Goal: Information Seeking & Learning: Understand process/instructions

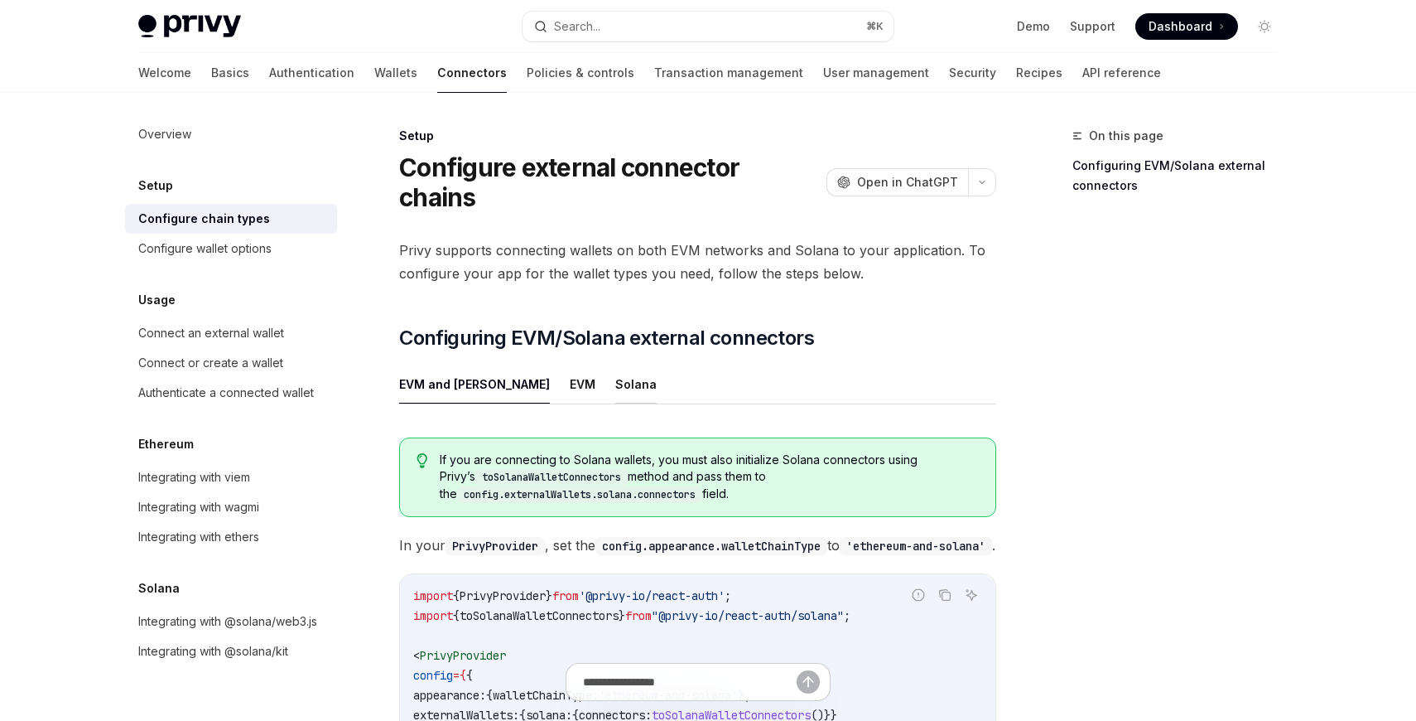
click at [615, 364] on button "Solana" at bounding box center [635, 383] width 41 height 39
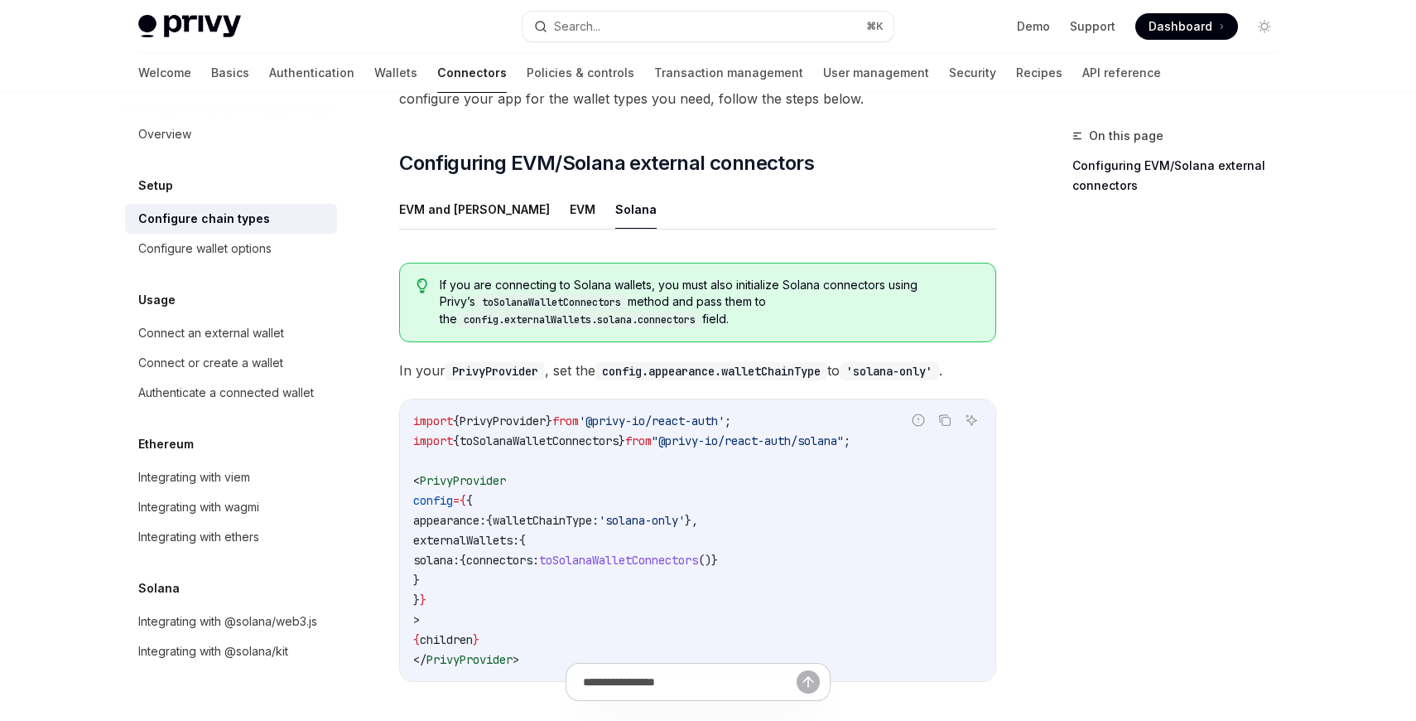
scroll to position [177, 0]
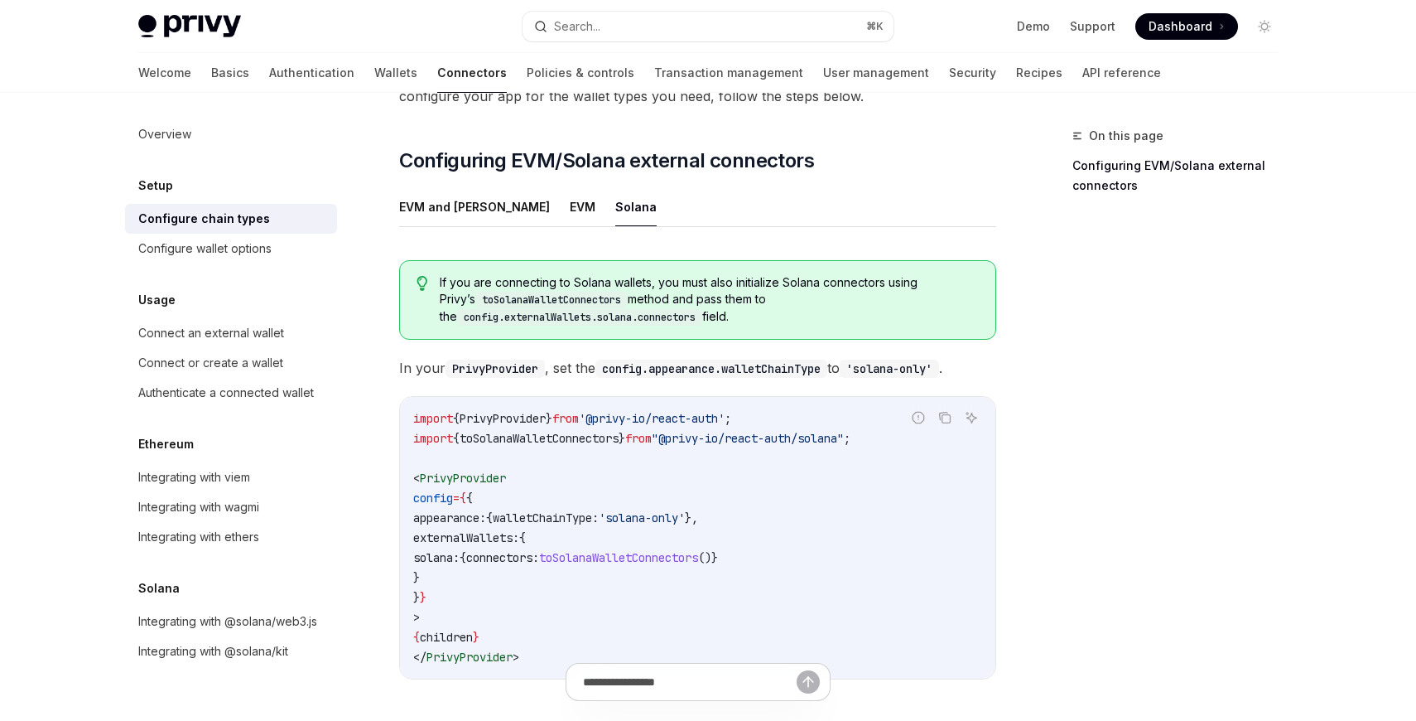
click at [447, 431] on span "import" at bounding box center [433, 438] width 40 height 15
copy code "import { toSolanaWalletConnectors } from "@privy-io/react-auth/solana" ;"
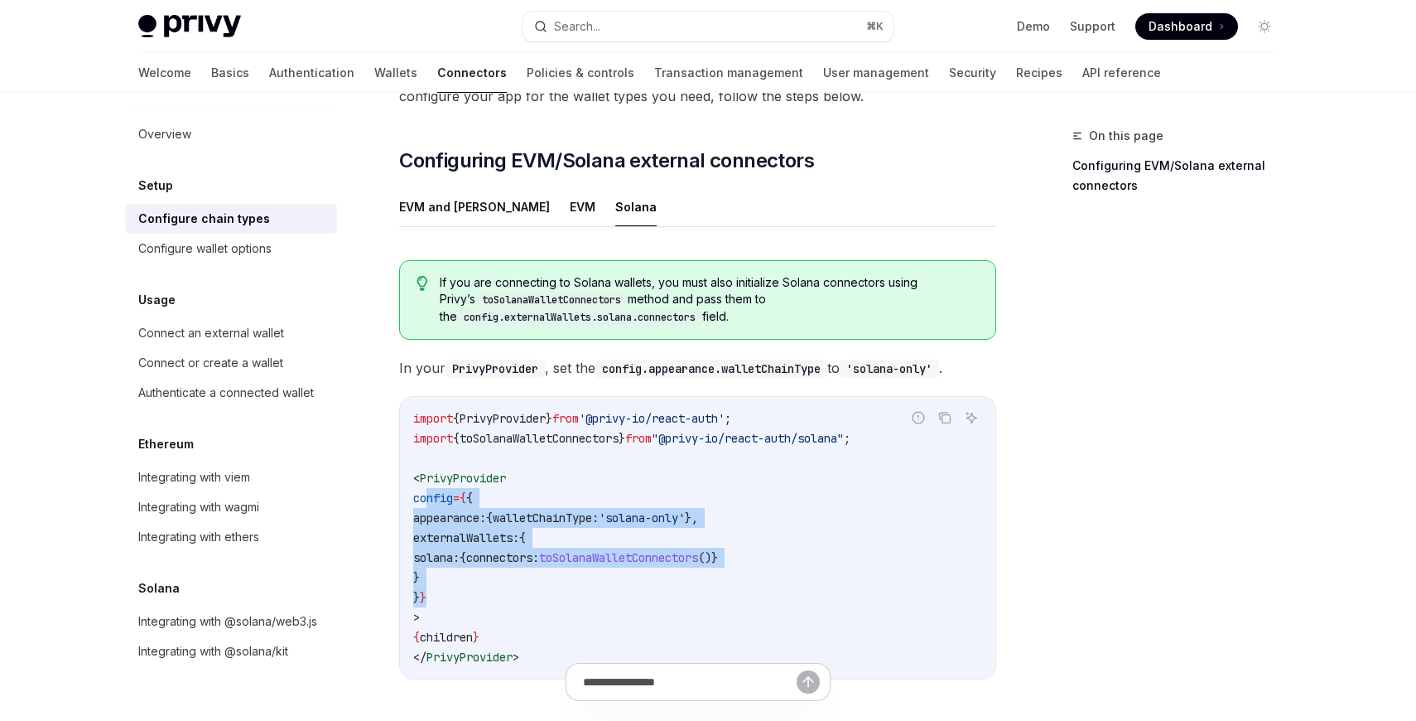
drag, startPoint x: 447, startPoint y: 564, endPoint x: 425, endPoint y: 469, distance: 97.8
click at [425, 469] on code "import { PrivyProvider } from '@privy-io/react-auth' ; import { toSolanaWalletC…" at bounding box center [697, 537] width 569 height 258
copy code "config = { { appearance: { walletChainType: 'solana-only' }, externalWallets: {…"
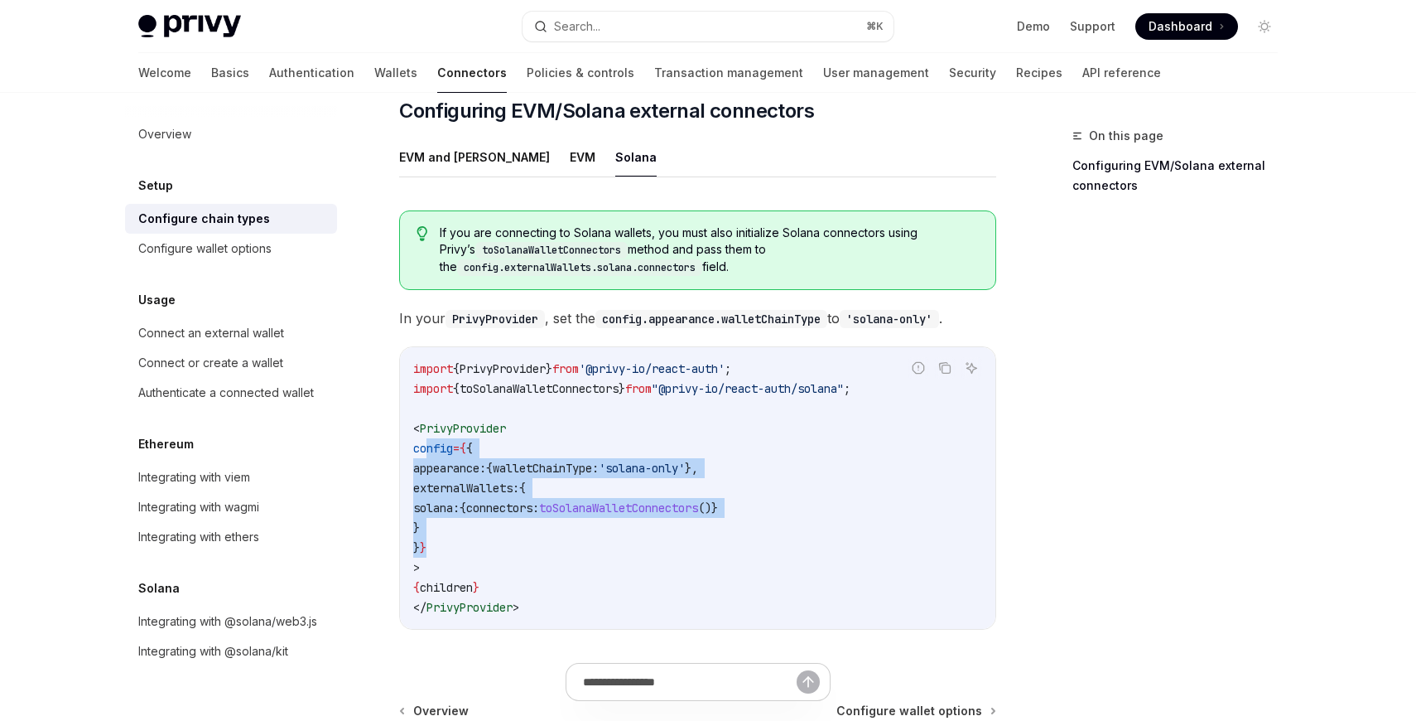
scroll to position [237, 0]
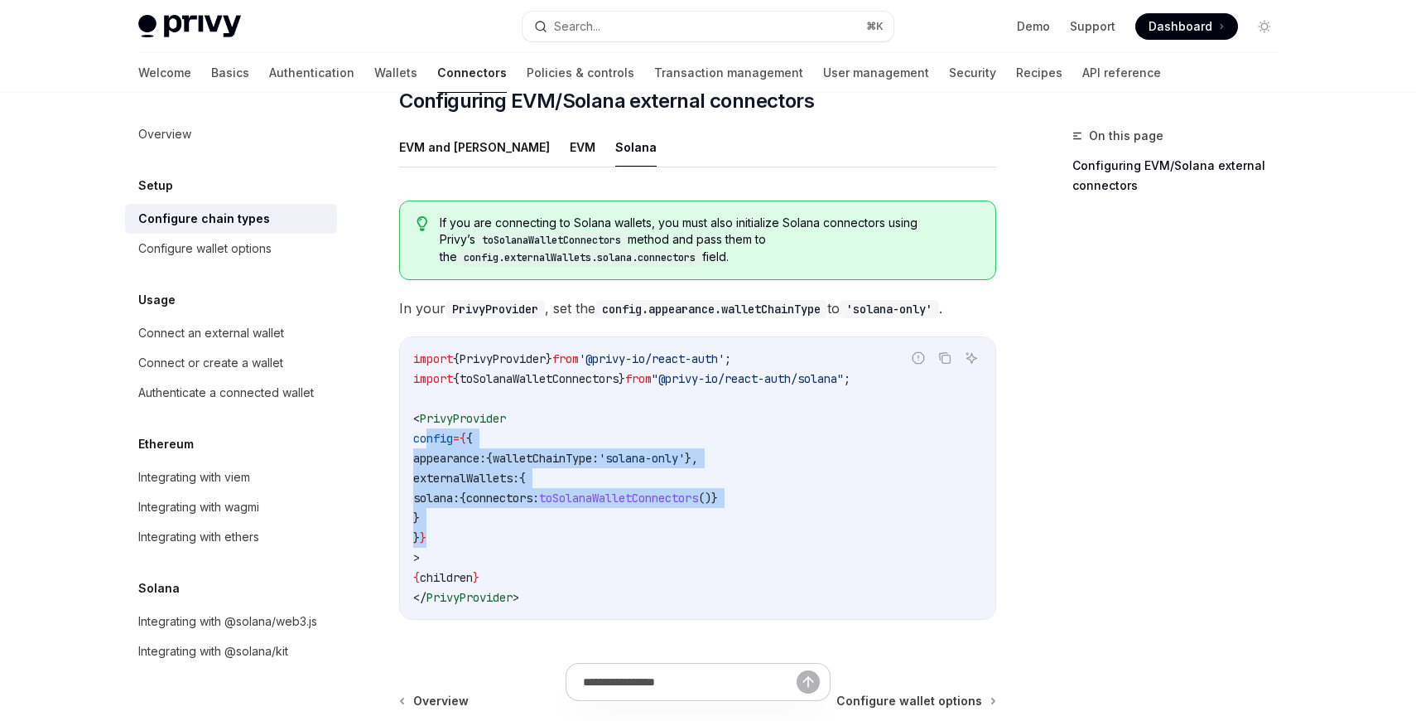
click at [480, 489] on code "import { PrivyProvider } from '@privy-io/react-auth' ; import { toSolanaWalletC…" at bounding box center [697, 478] width 569 height 258
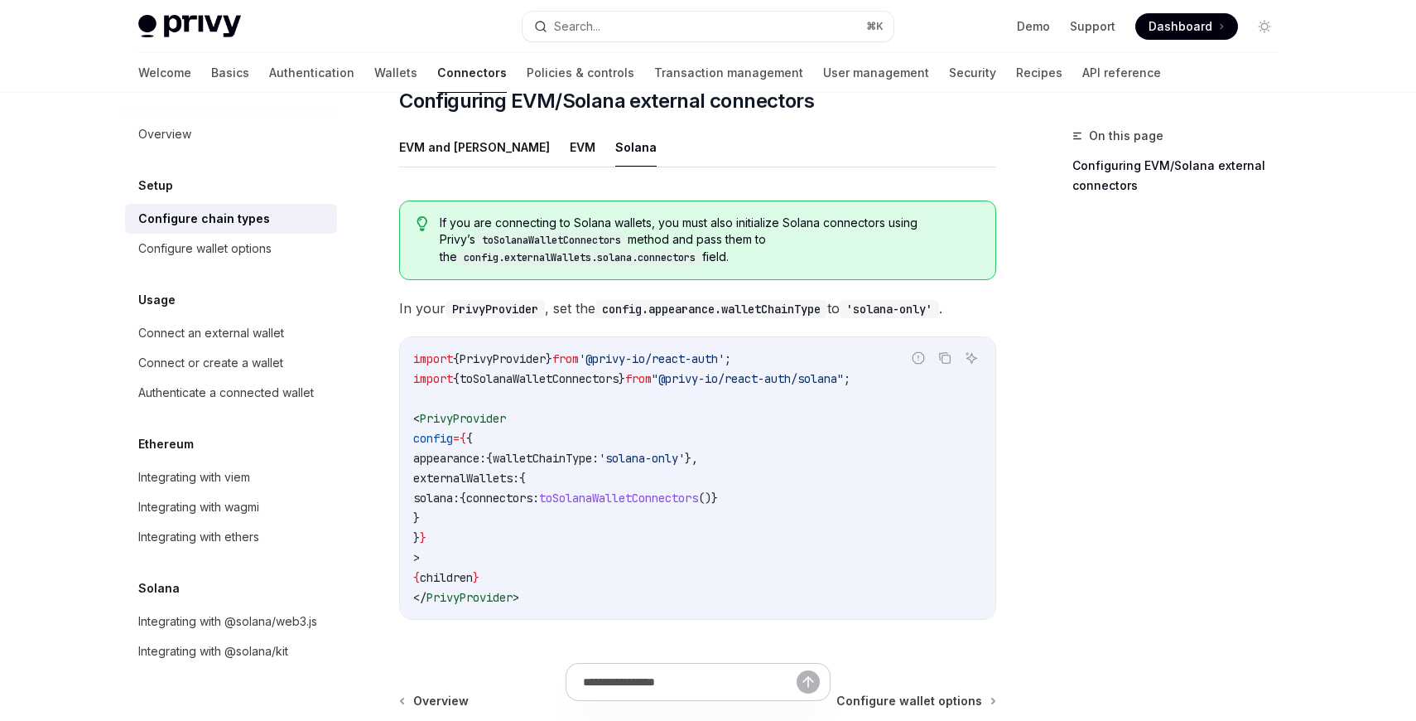
drag, startPoint x: 439, startPoint y: 448, endPoint x: 447, endPoint y: 493, distance: 45.5
click at [447, 493] on code "import { PrivyProvider } from '@privy-io/react-auth' ; import { toSolanaWalletC…" at bounding box center [697, 478] width 569 height 258
copy code "externalWallets: { solana: { connectors: toSolanaWalletConnectors ()} }"
click at [1013, 294] on div "On this page Configuring EVM/Solana external connectors Setup Configure externa…" at bounding box center [708, 385] width 1166 height 1058
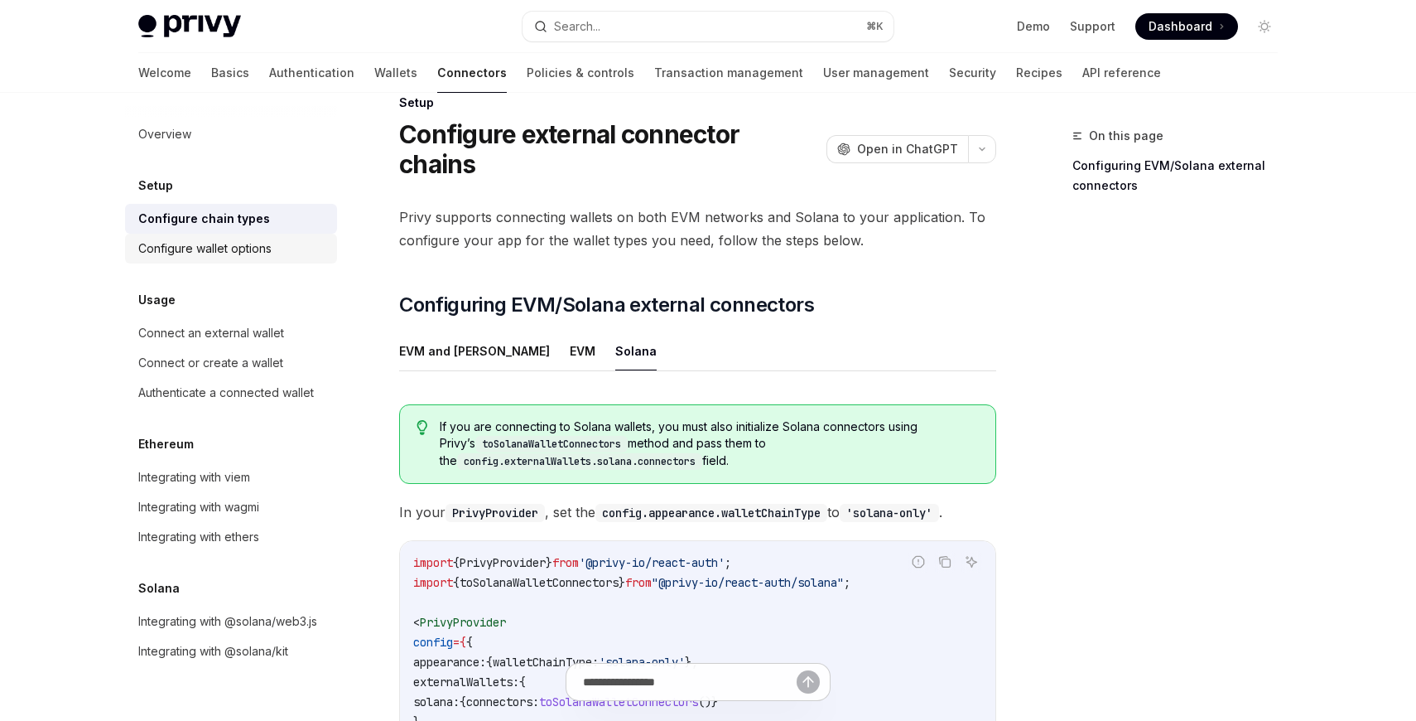
scroll to position [40, 0]
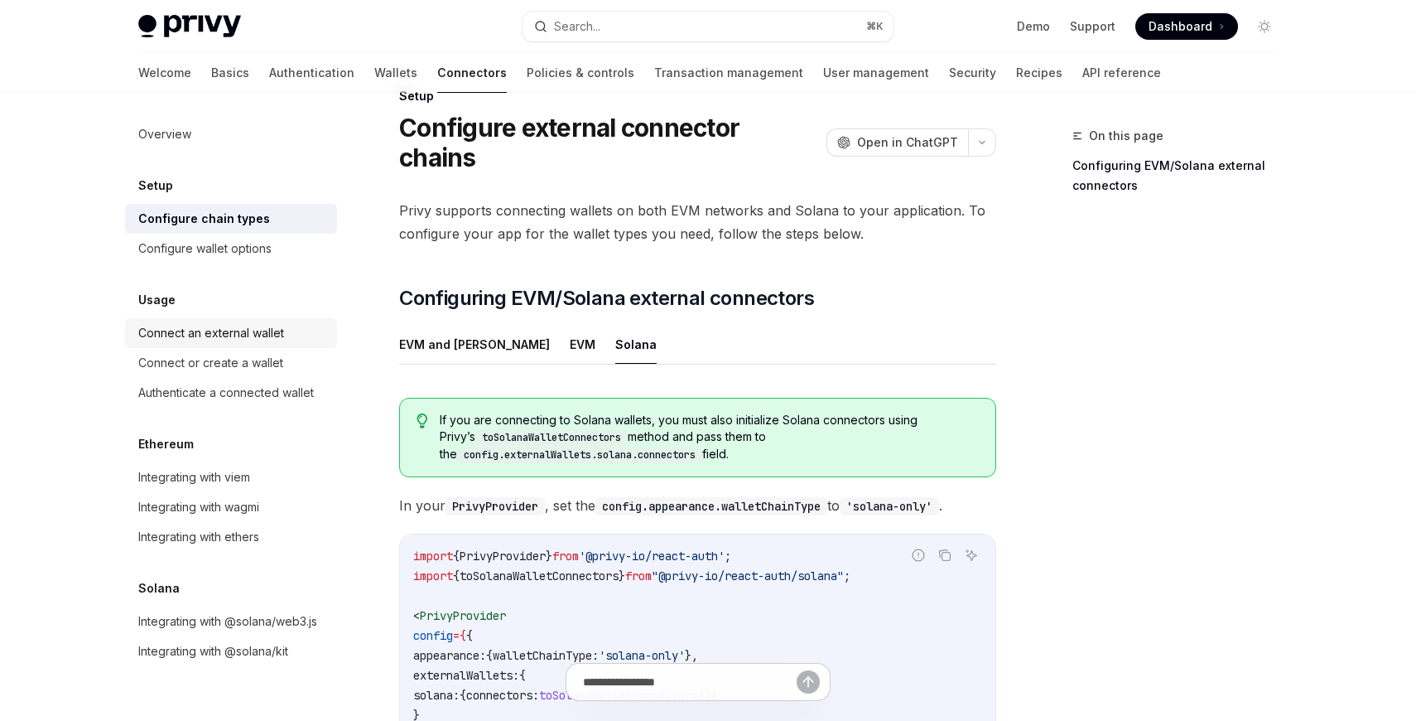
click at [264, 340] on div "Connect an external wallet" at bounding box center [211, 333] width 146 height 20
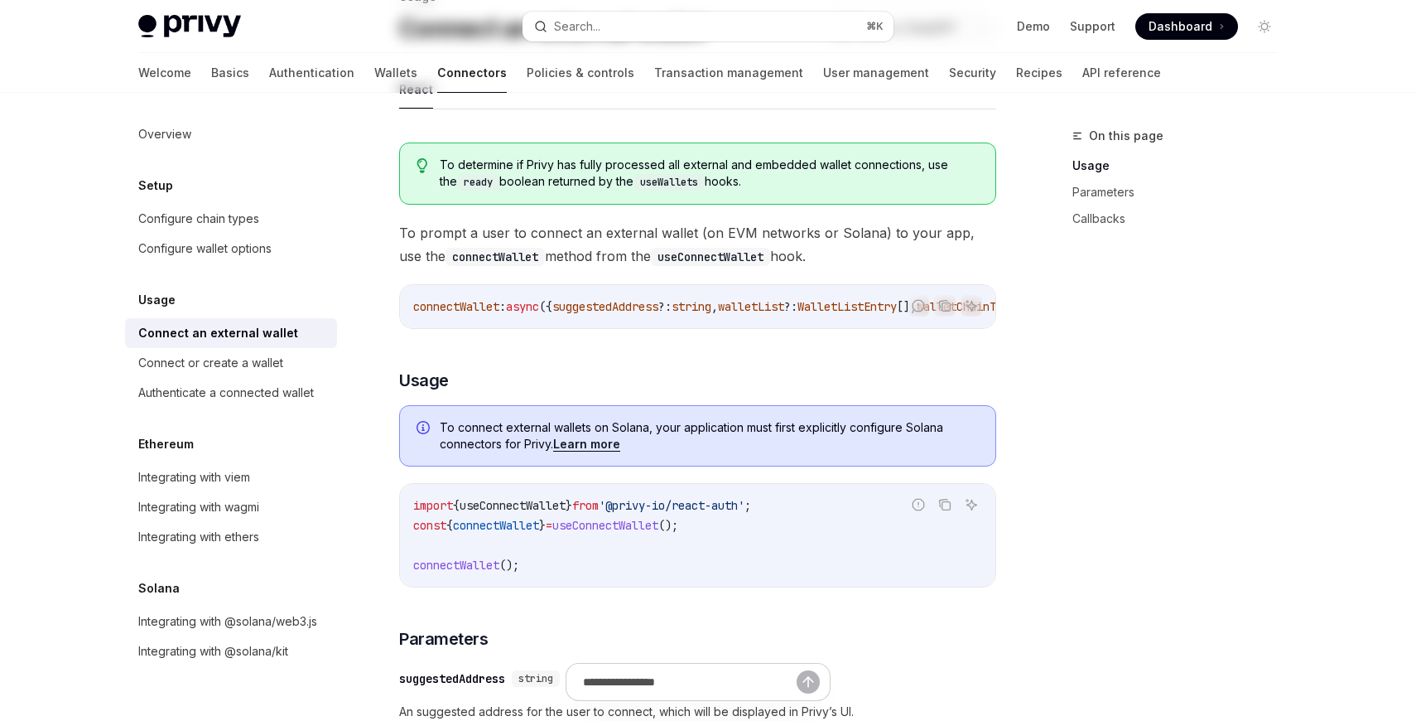
scroll to position [162, 0]
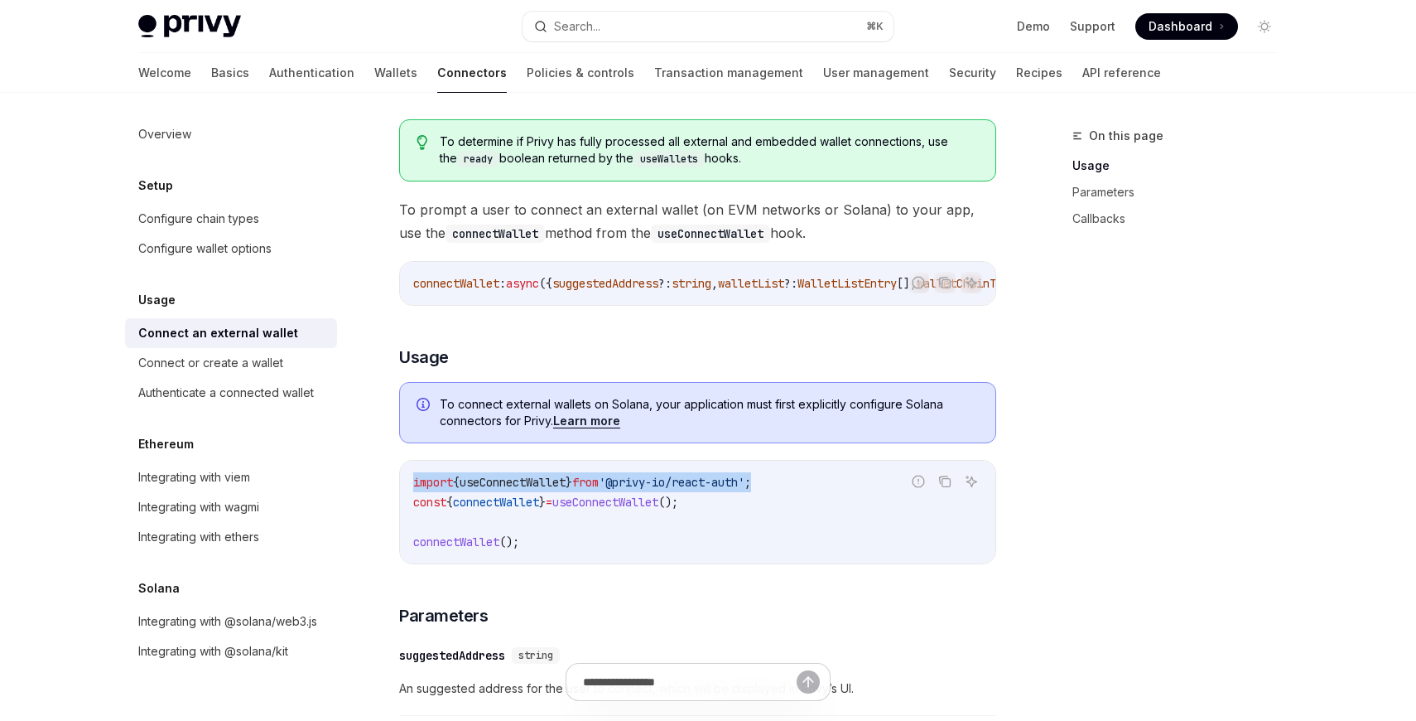
drag, startPoint x: 808, startPoint y: 489, endPoint x: 408, endPoint y: 483, distance: 400.1
click at [408, 483] on div "import { useConnectWallet } from '@privy-io/react-auth' ; const { connectWallet…" at bounding box center [698, 512] width 596 height 103
copy span "import { useConnectWallet } from '@privy-io/react-auth' ;"
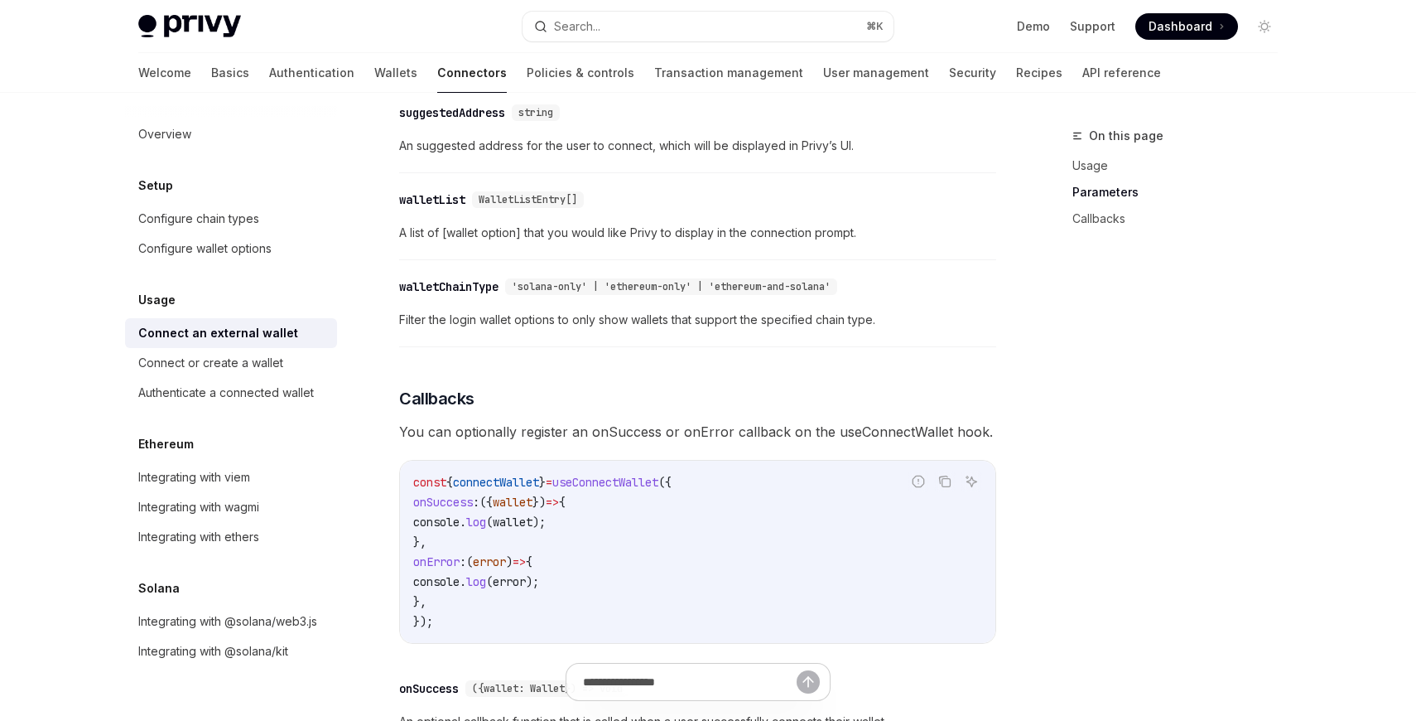
scroll to position [707, 0]
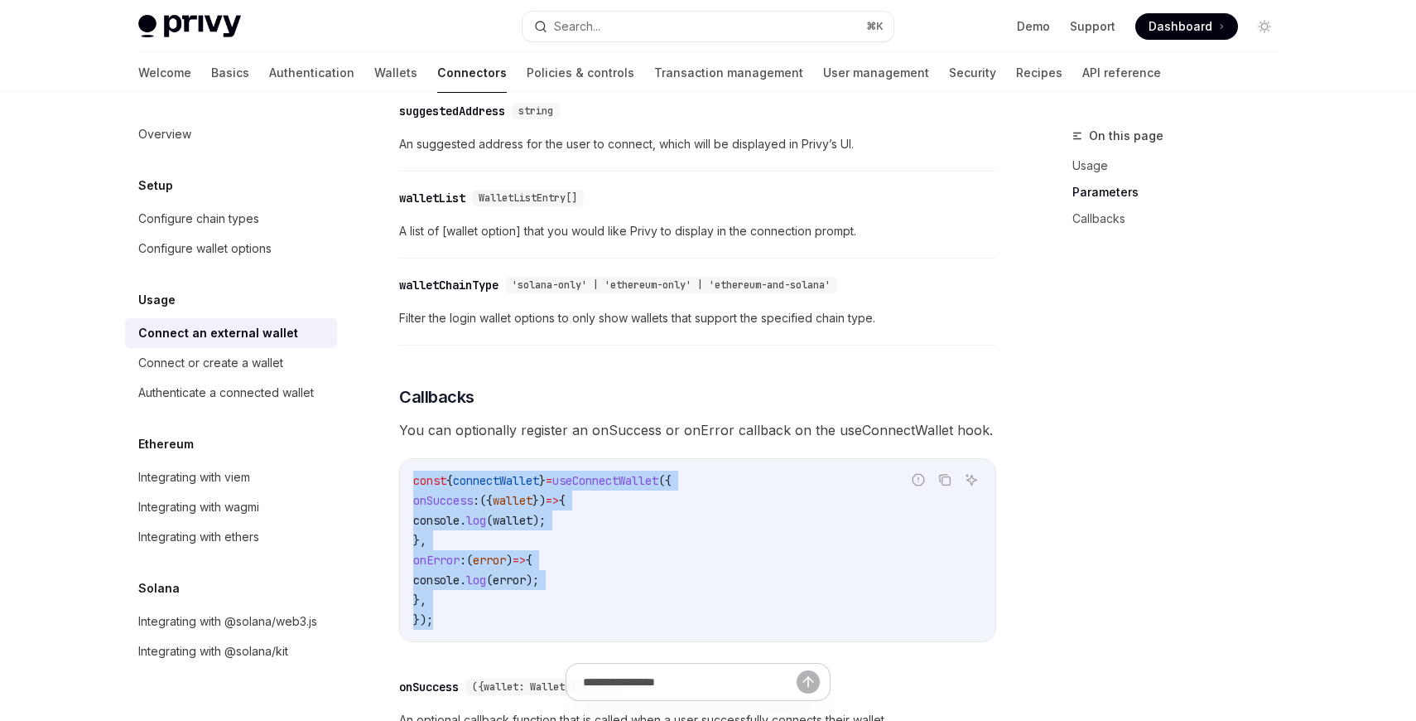
drag, startPoint x: 448, startPoint y: 623, endPoint x: 412, endPoint y: 491, distance: 136.7
click at [412, 491] on div "const { connectWallet } = useConnectWallet ({ onSuccess : ({ wallet }) => { con…" at bounding box center [698, 550] width 596 height 182
copy code "const { connectWallet } = useConnectWallet ({ onSuccess : ({ wallet }) => { con…"
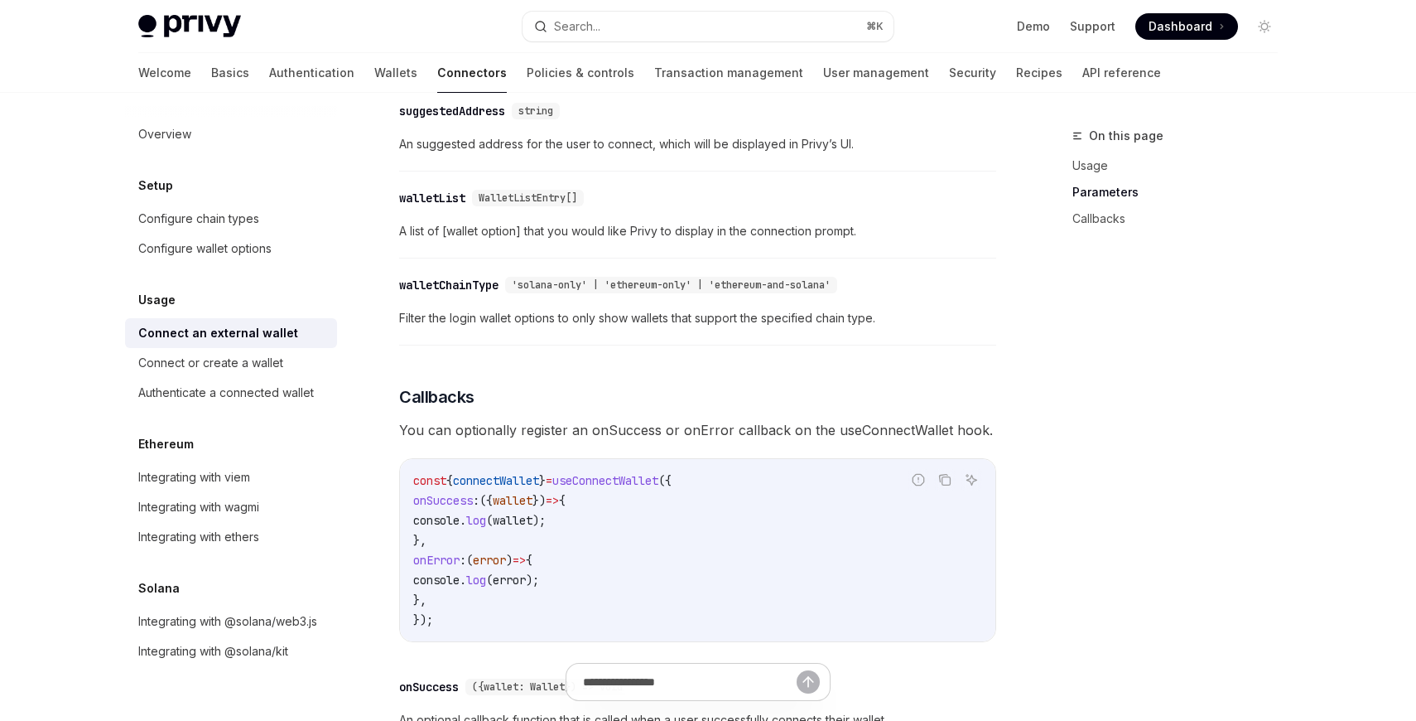
click at [625, 363] on div "To determine if Privy has fully processed all external and embedded wallet conn…" at bounding box center [697, 202] width 597 height 1281
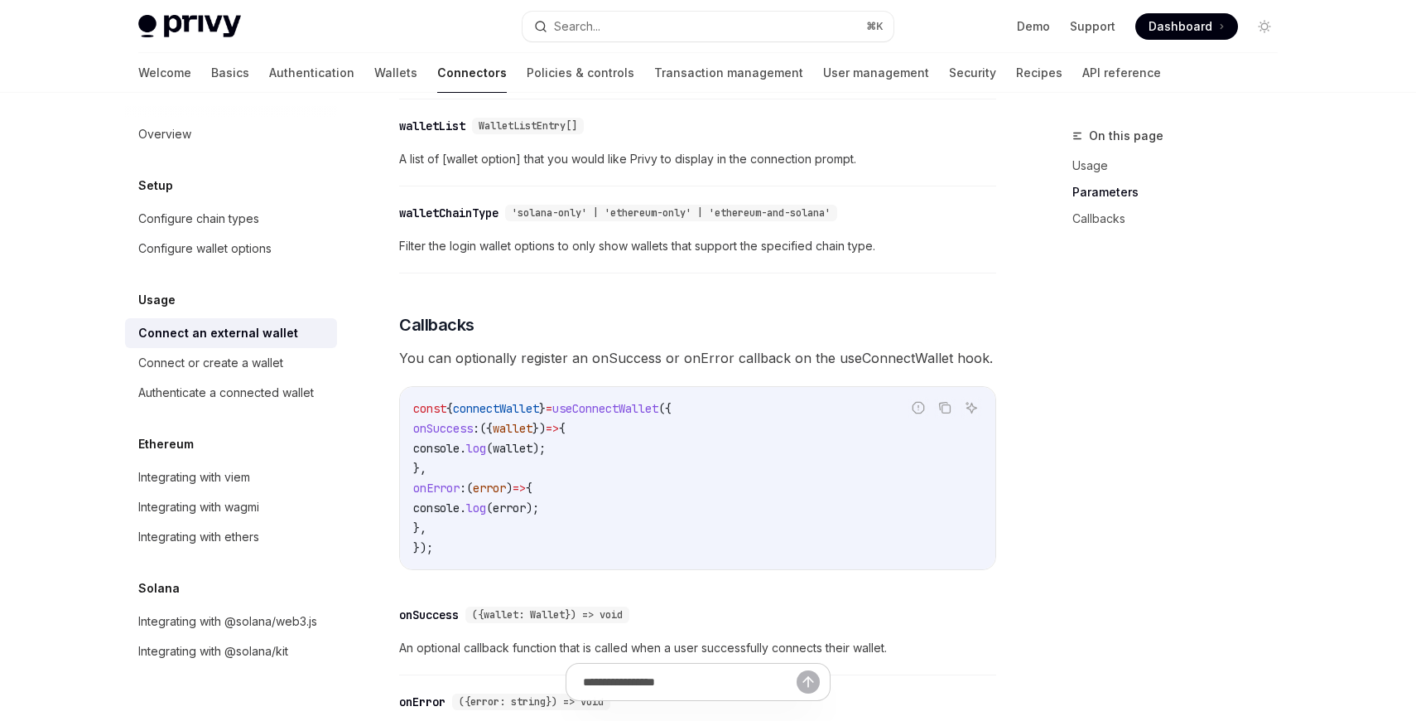
scroll to position [785, 0]
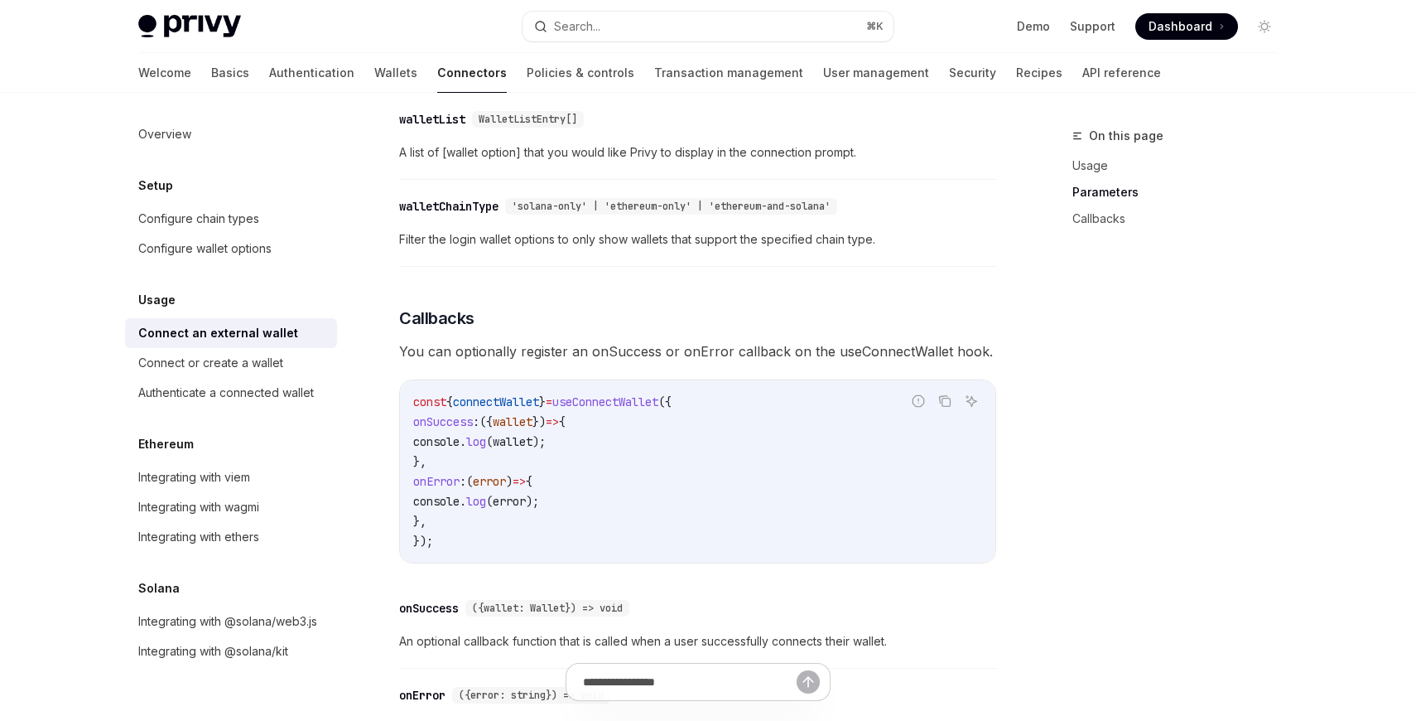
click at [779, 296] on div "To determine if Privy has fully processed all external and embedded wallet conn…" at bounding box center [697, 123] width 597 height 1281
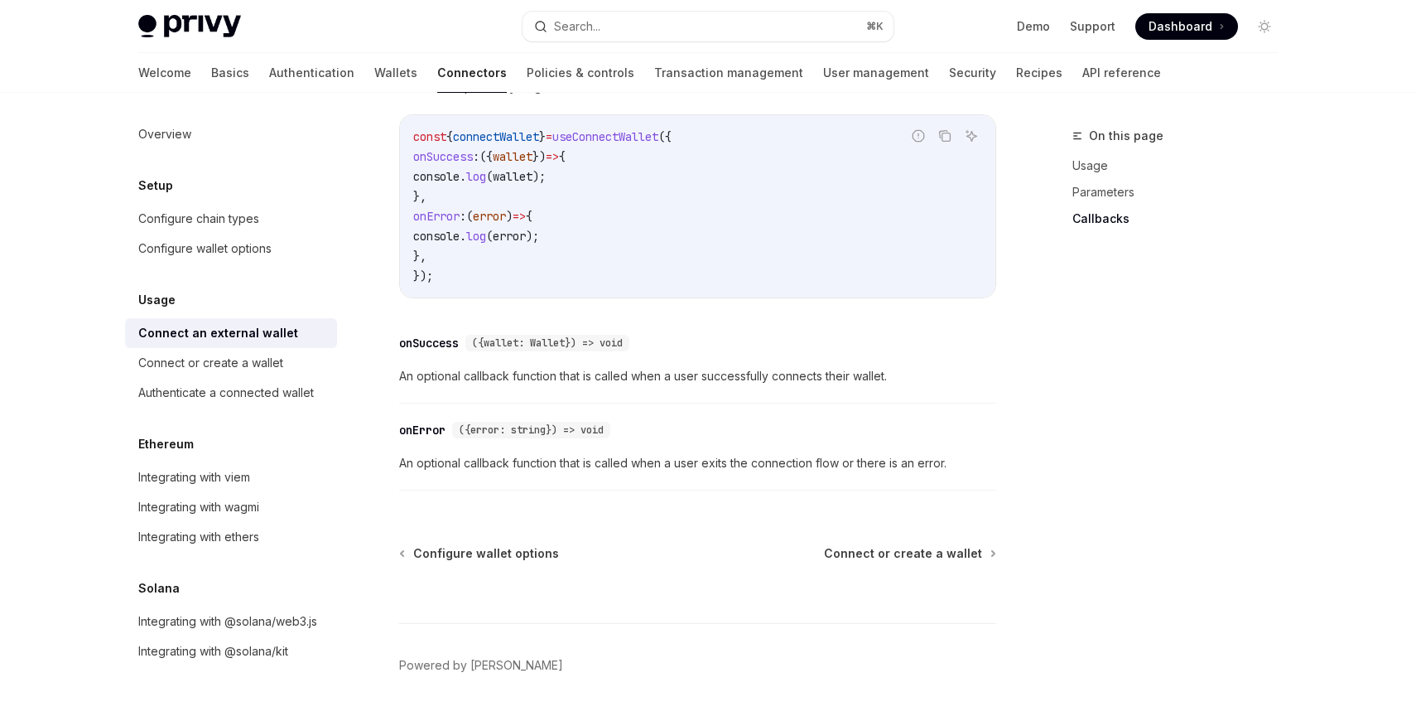
scroll to position [1098, 0]
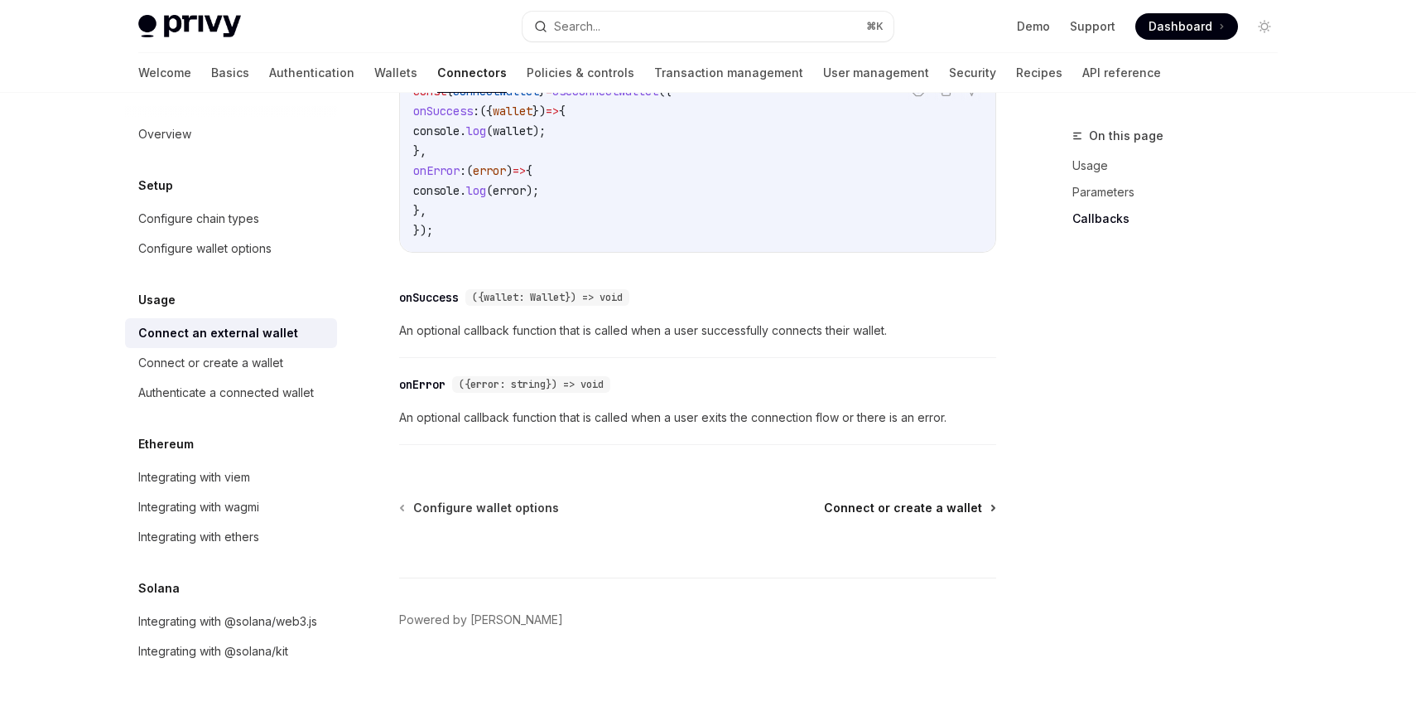
click at [884, 516] on span "Connect or create a wallet" at bounding box center [903, 507] width 158 height 17
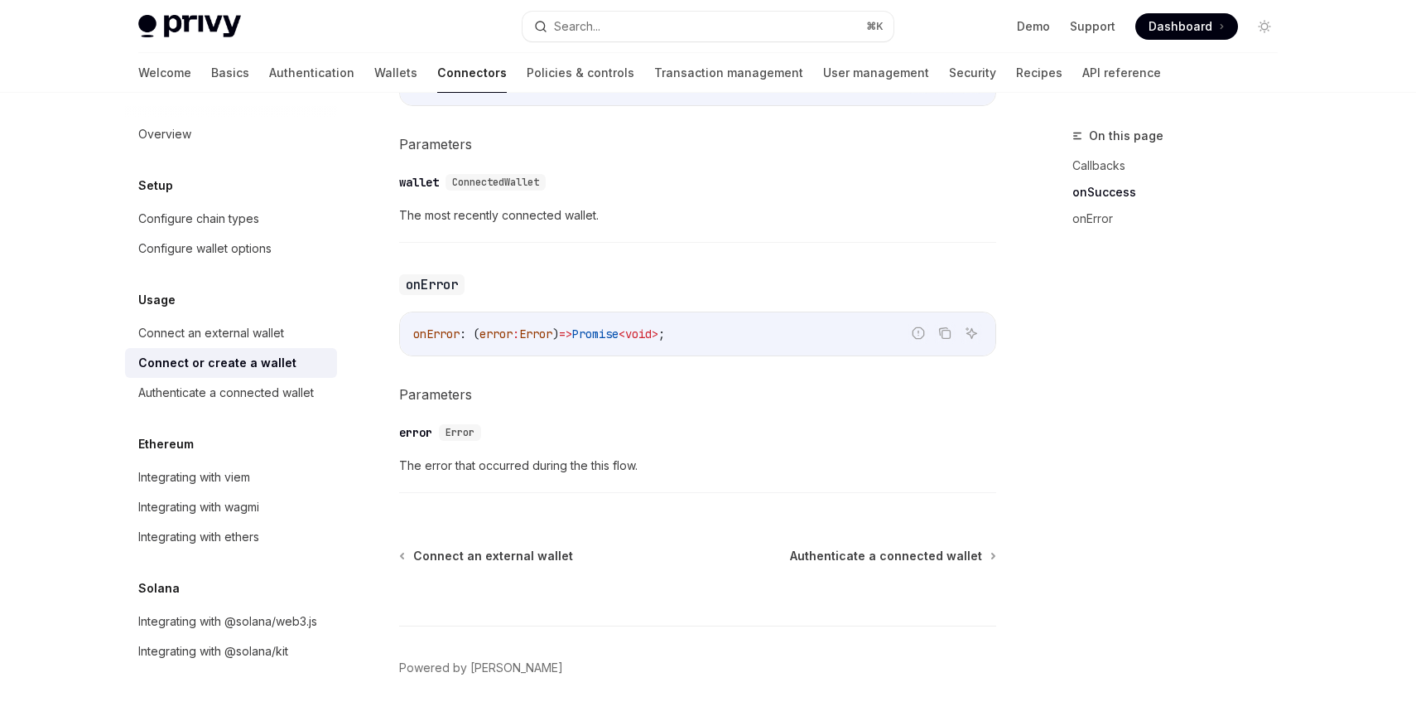
scroll to position [1090, 0]
click at [295, 390] on div "Authenticate a connected wallet" at bounding box center [226, 393] width 176 height 20
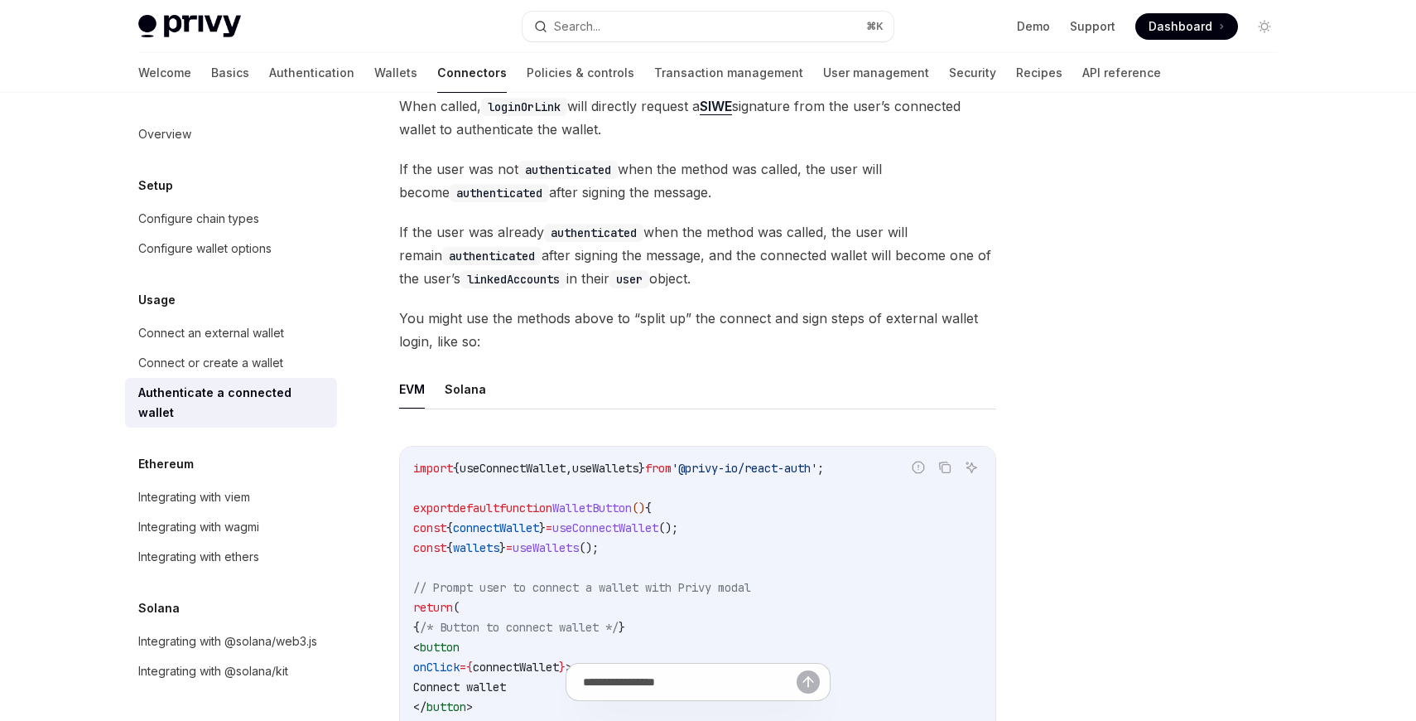
scroll to position [591, 0]
click at [478, 378] on button "Solana" at bounding box center [465, 387] width 41 height 39
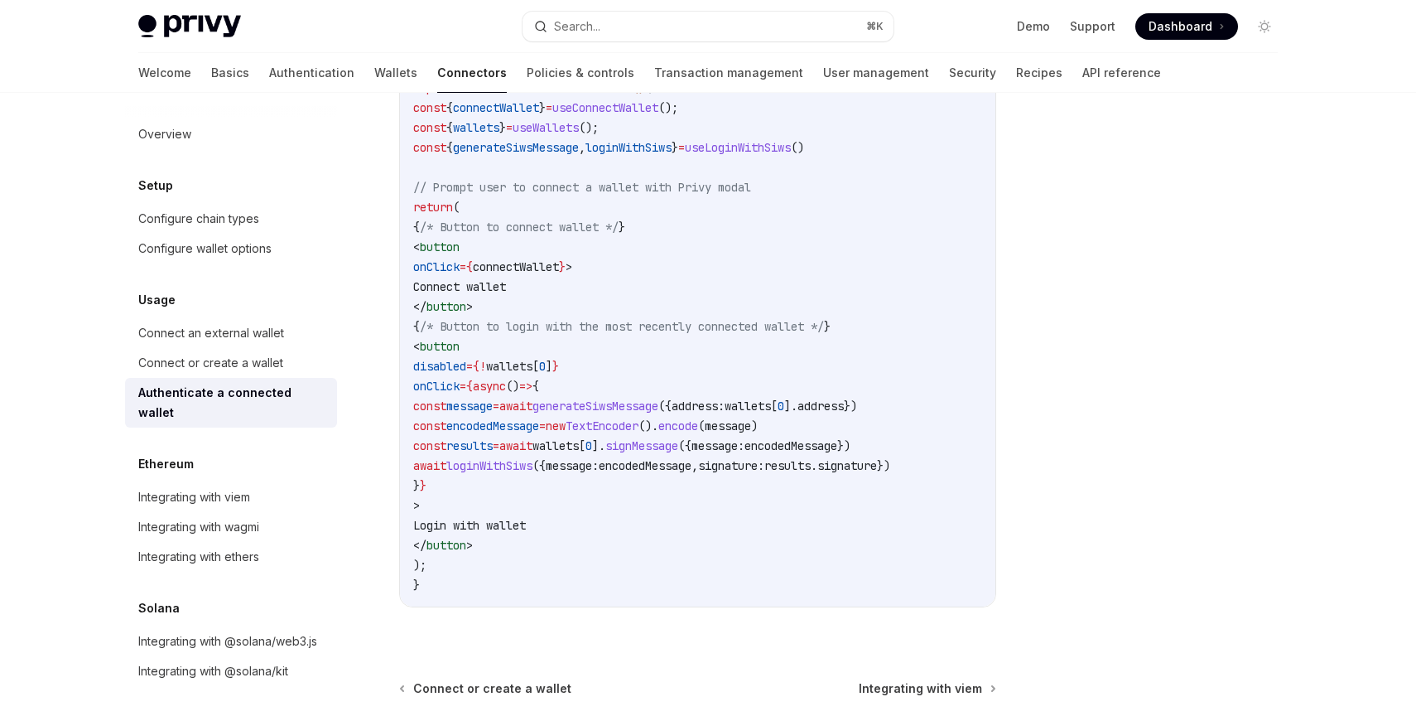
scroll to position [1027, 0]
click at [275, 321] on link "Connect an external wallet" at bounding box center [231, 333] width 212 height 30
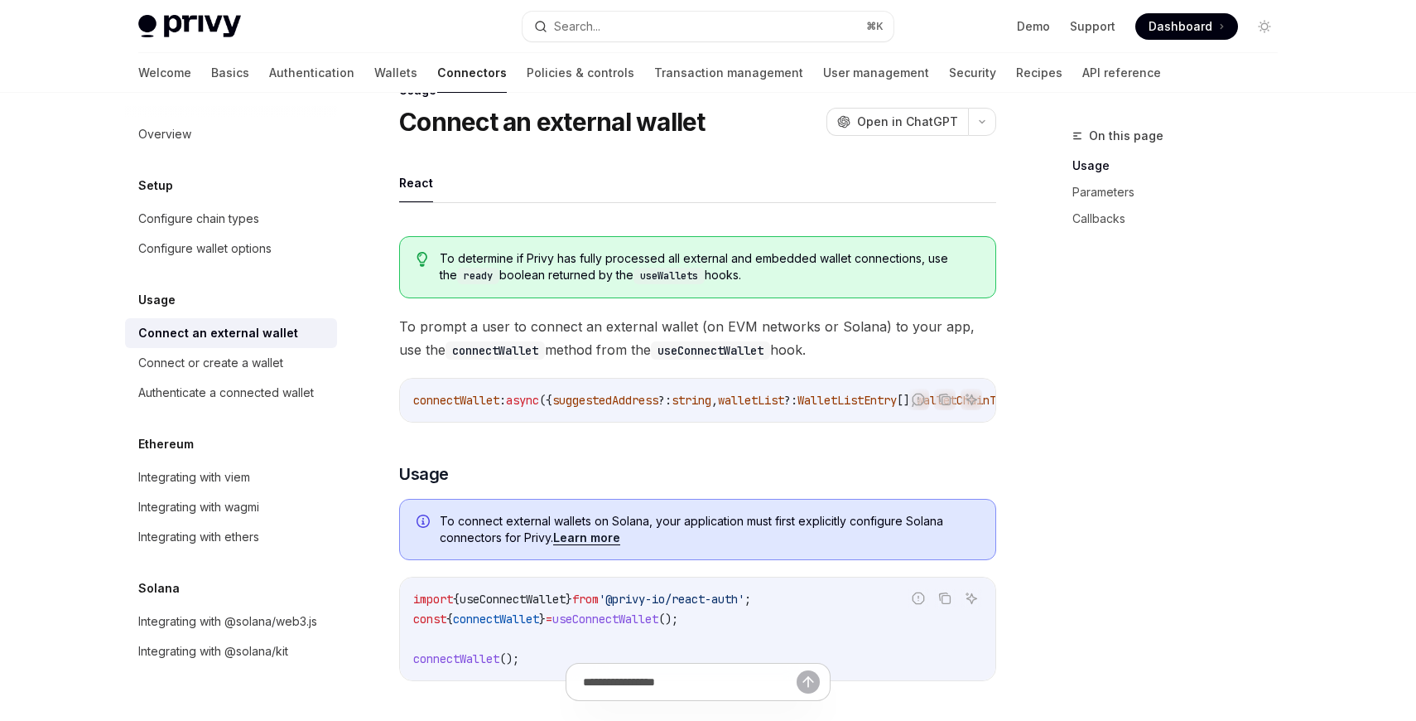
scroll to position [50, 0]
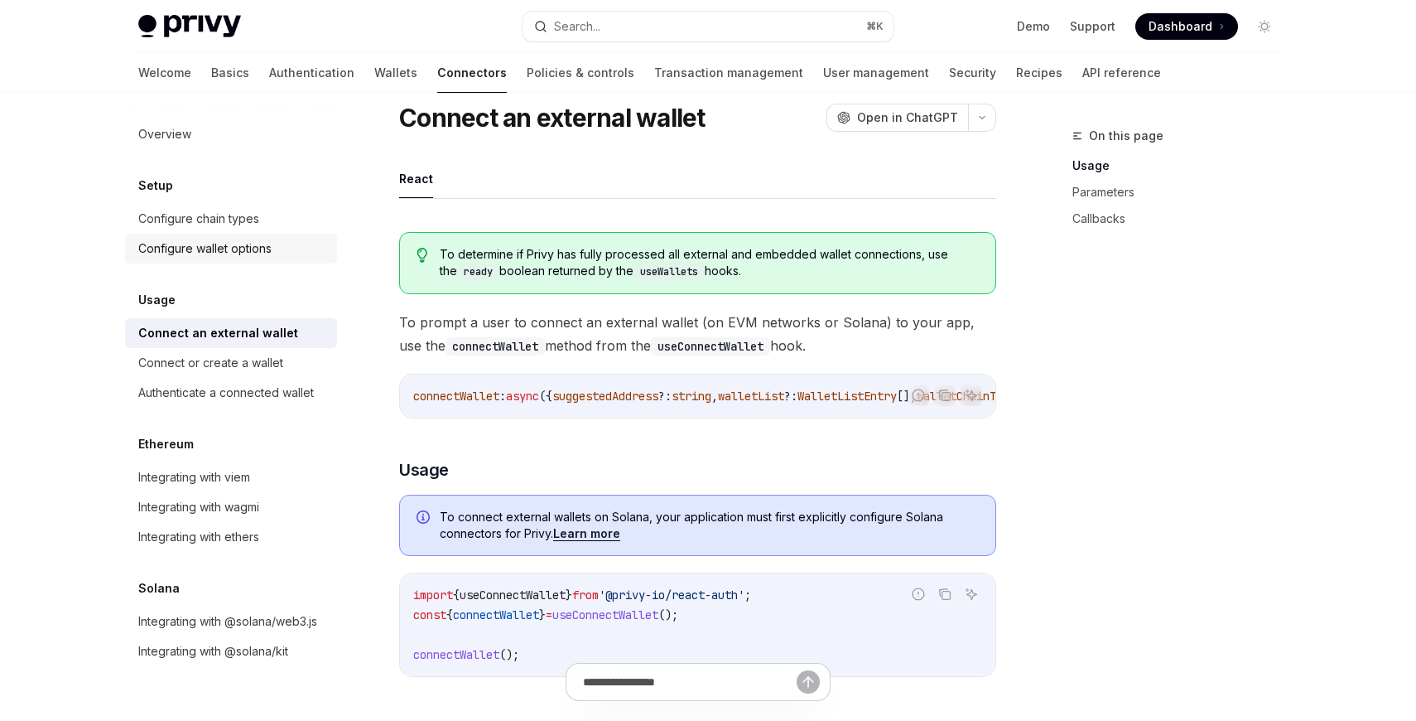
click at [252, 245] on div "Configure wallet options" at bounding box center [204, 249] width 133 height 20
type textarea "*"
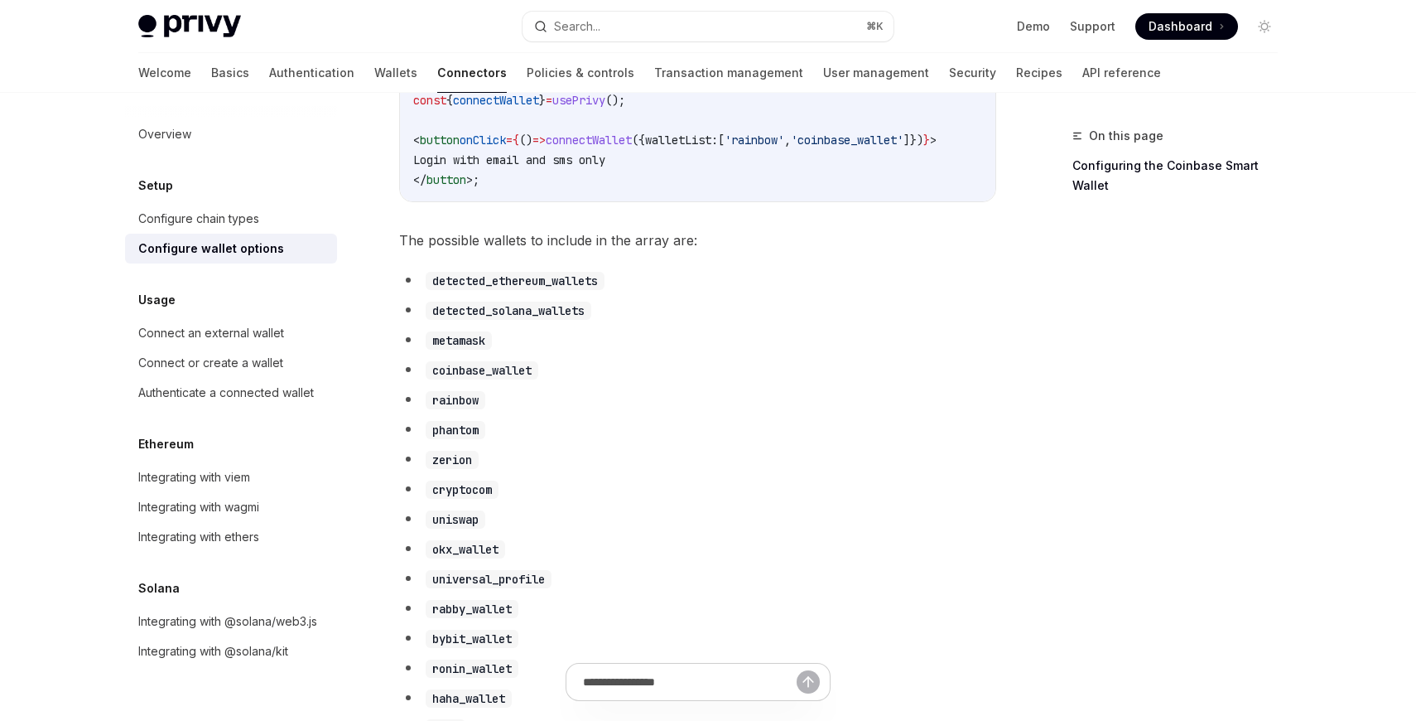
scroll to position [792, 0]
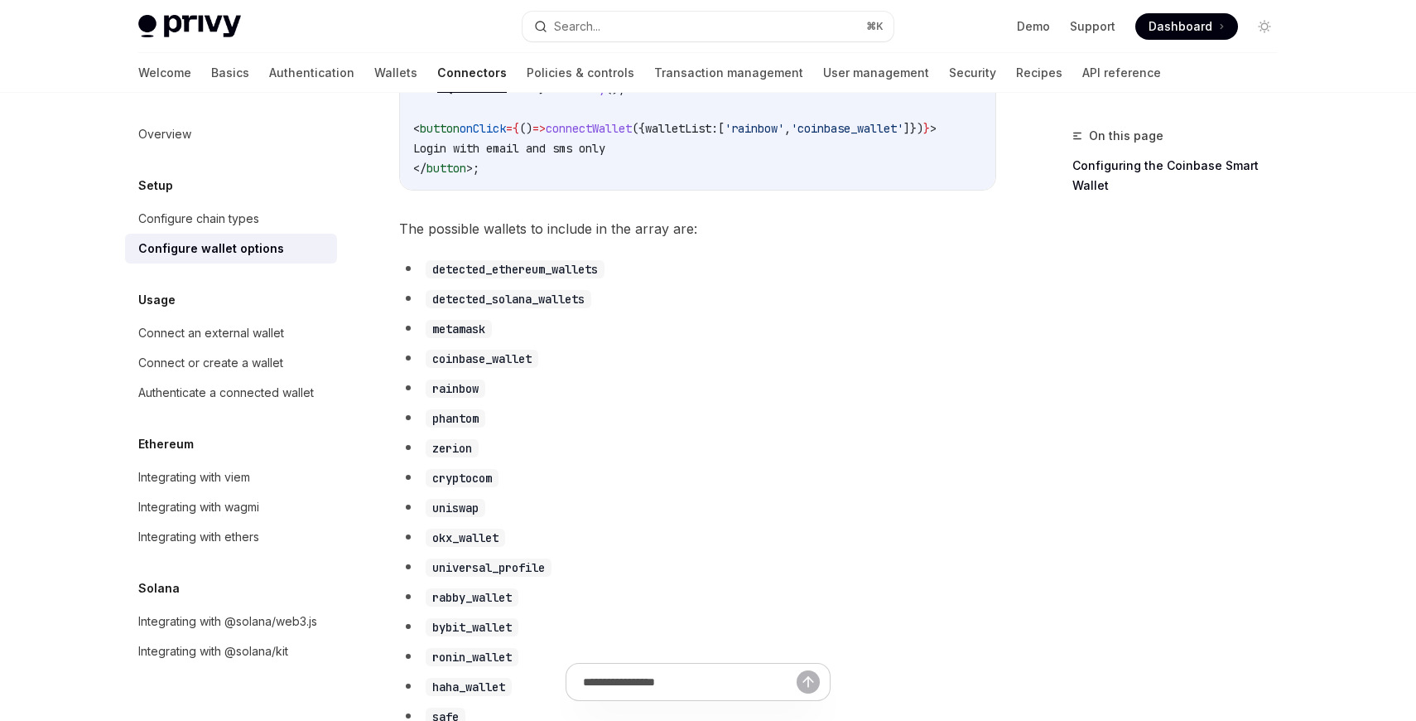
click at [572, 303] on code "detected_solana_wallets" at bounding box center [509, 299] width 166 height 18
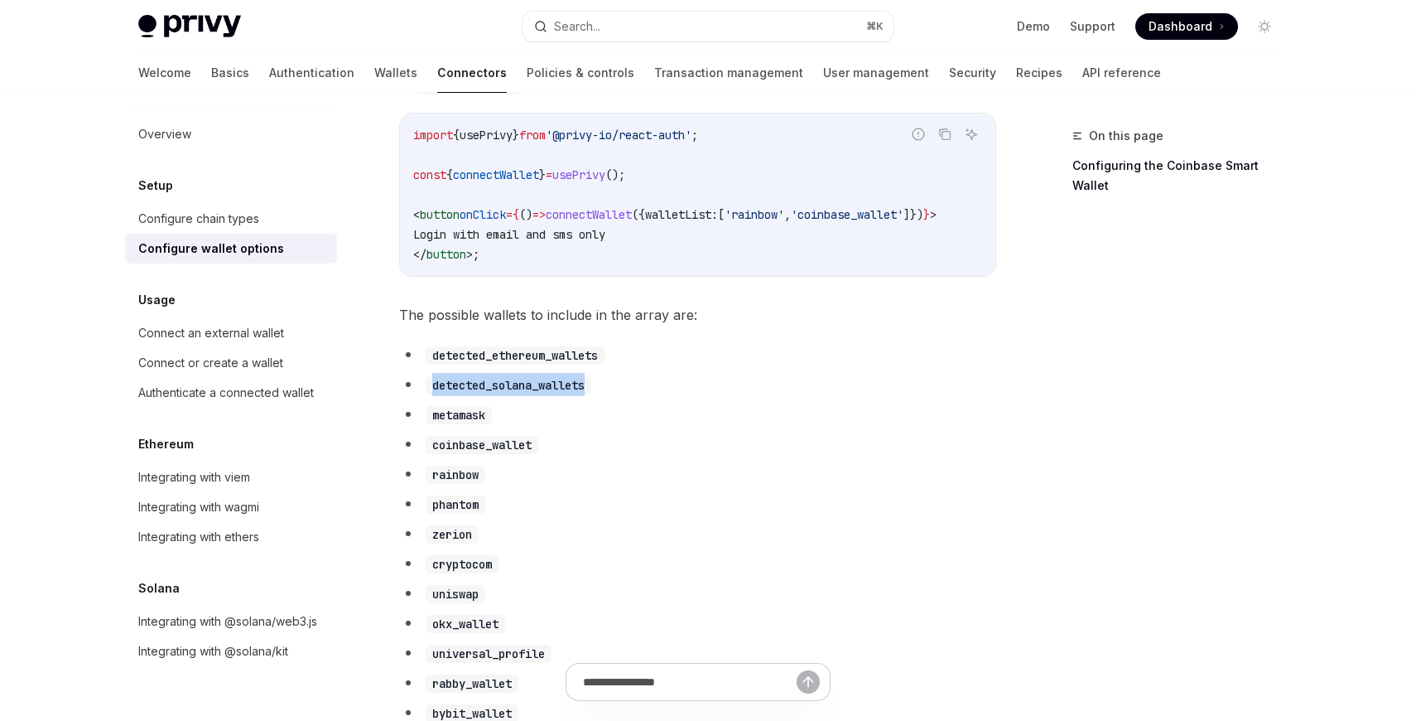
scroll to position [705, 0]
copy code "detected_solana_wallets"
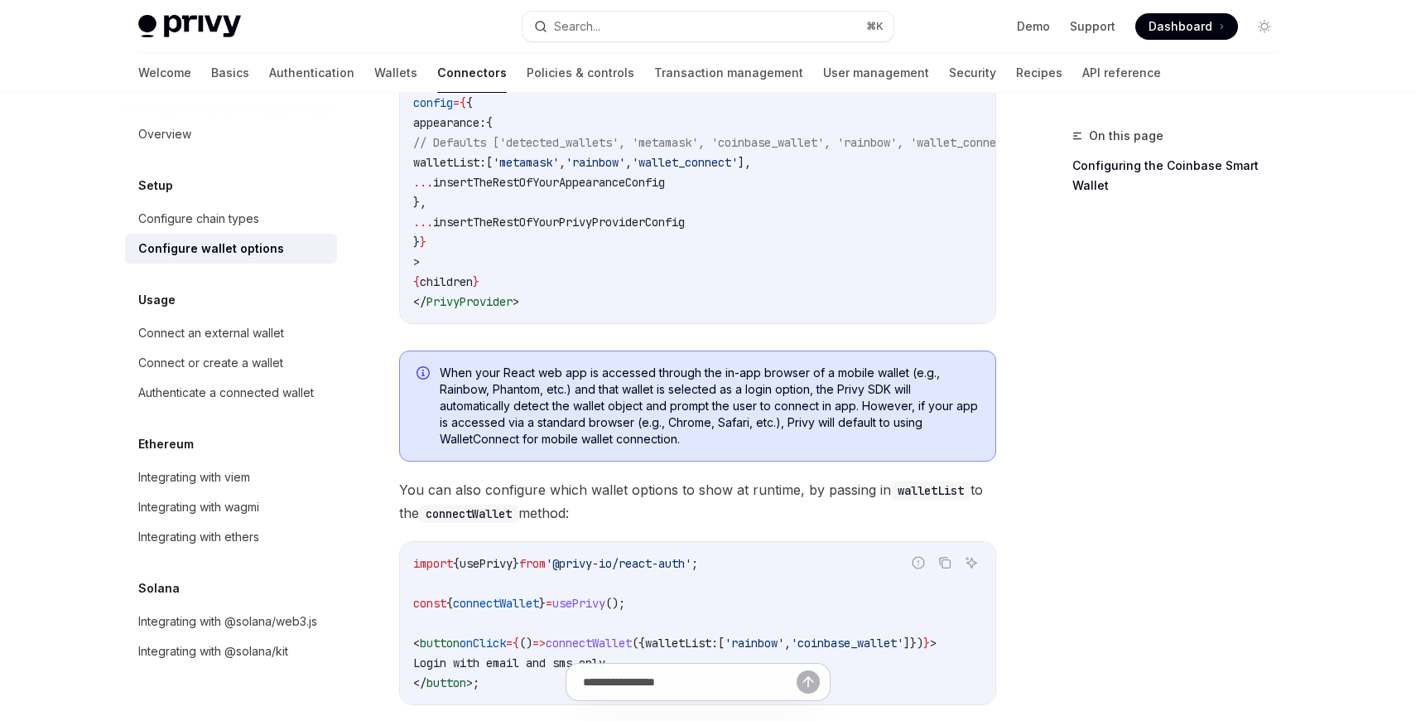
scroll to position [144, 0]
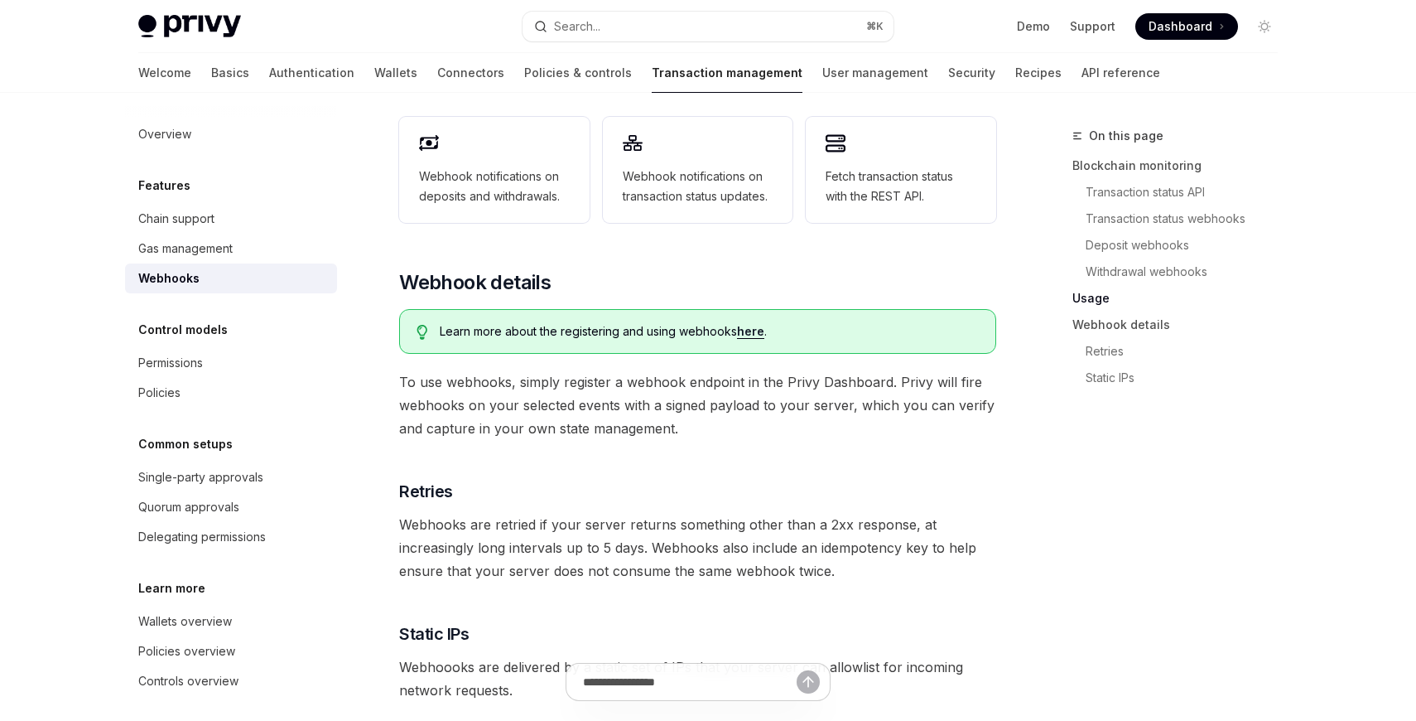
scroll to position [823, 0]
click at [1112, 330] on link "Webhook details" at bounding box center [1182, 324] width 219 height 27
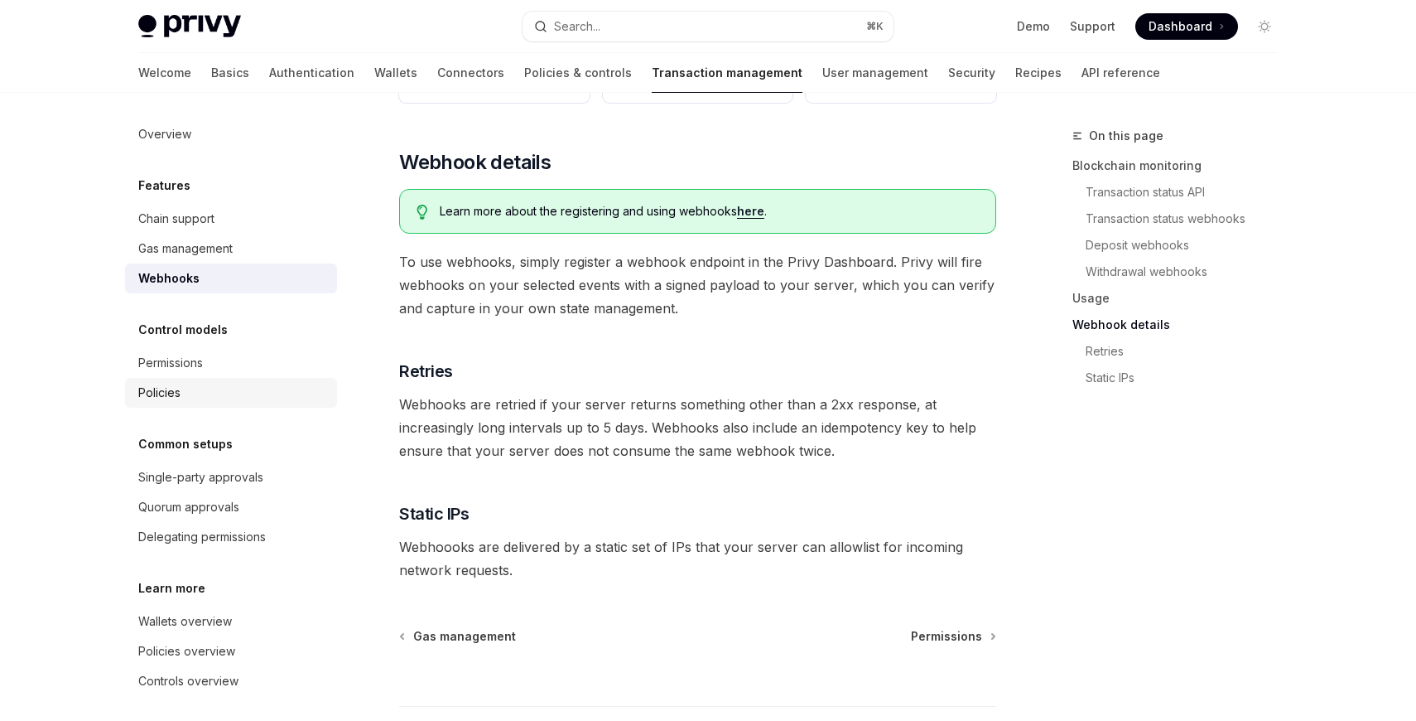
scroll to position [8, 0]
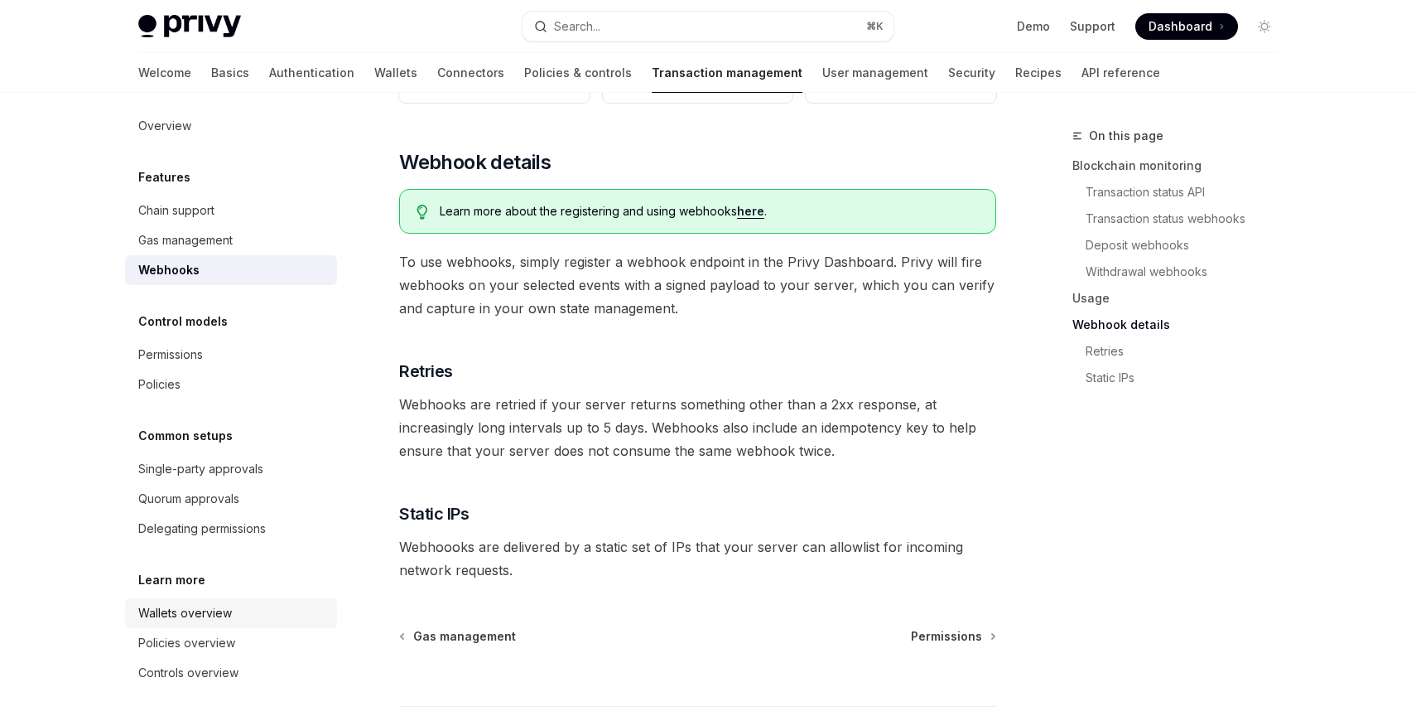
click at [205, 615] on div "Wallets overview" at bounding box center [185, 613] width 94 height 20
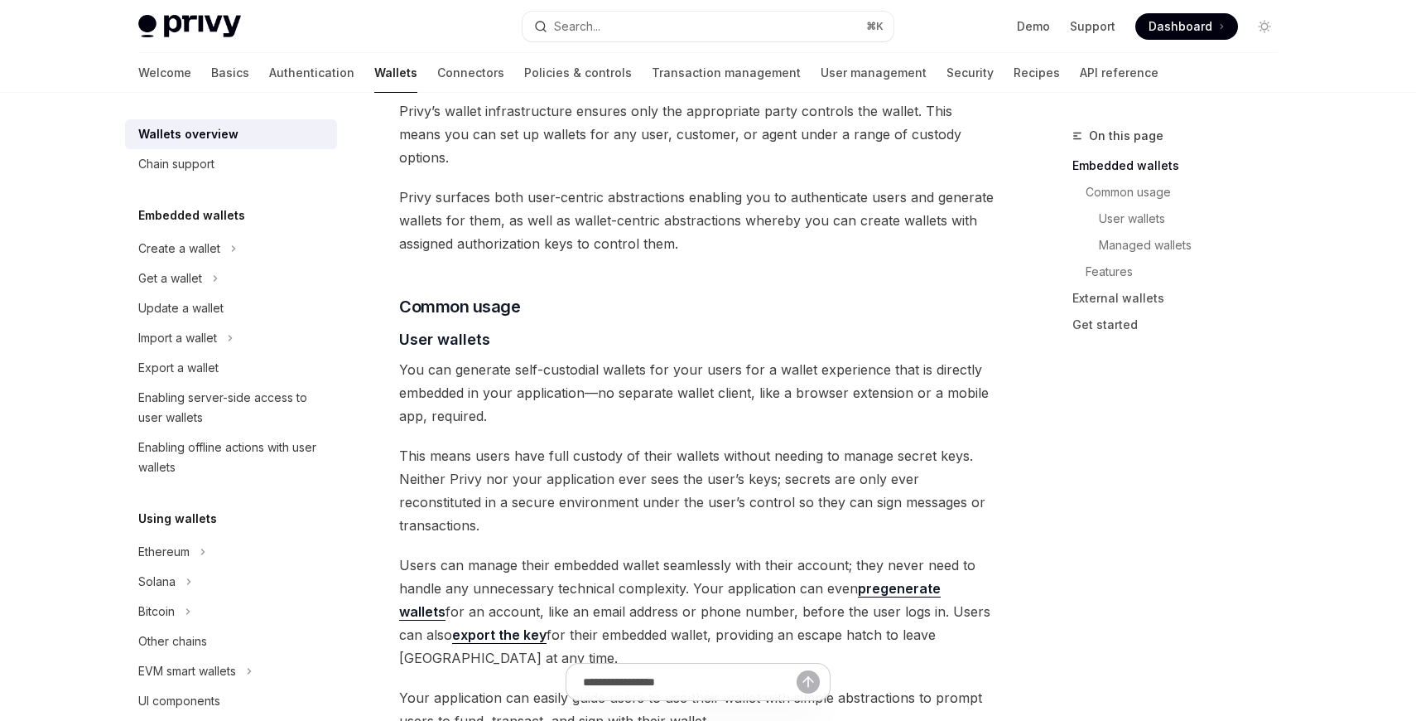
type textarea "*"
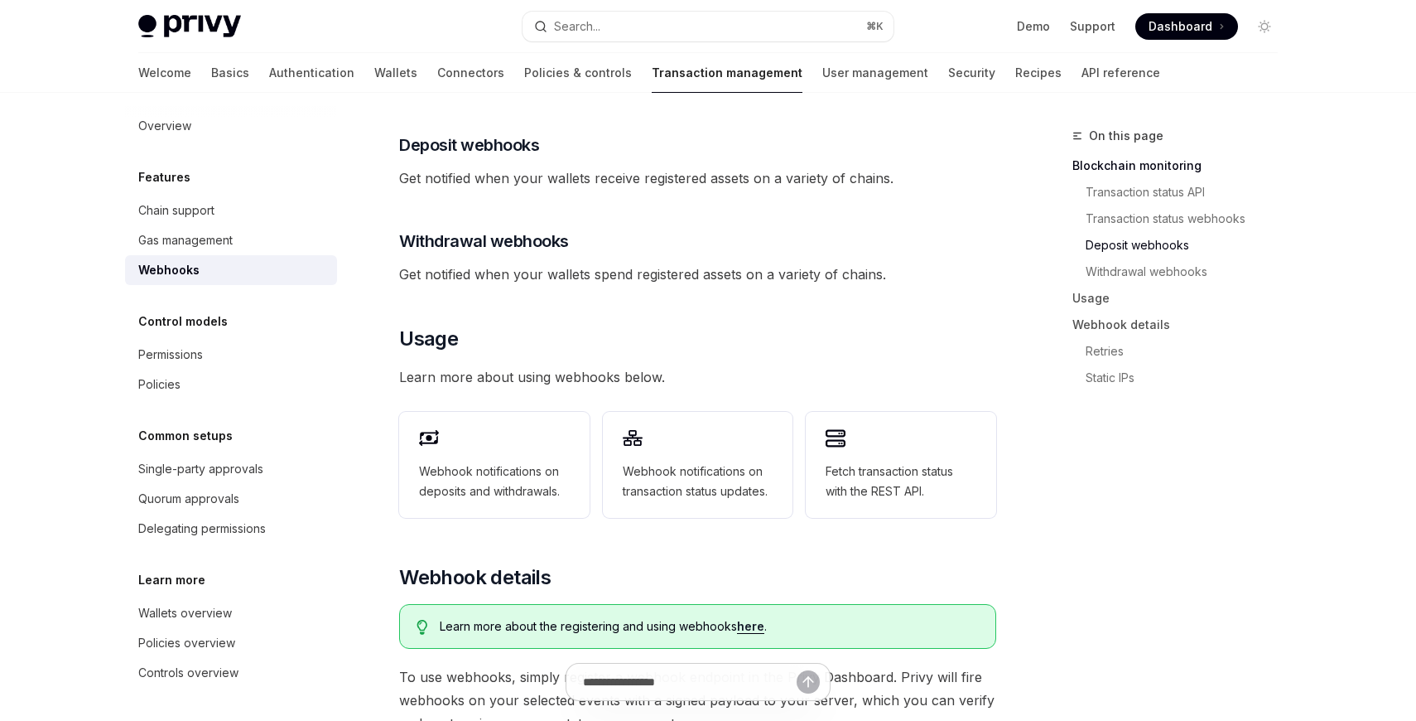
scroll to position [525, 0]
click at [889, 326] on h2 "​ Usage" at bounding box center [697, 339] width 597 height 27
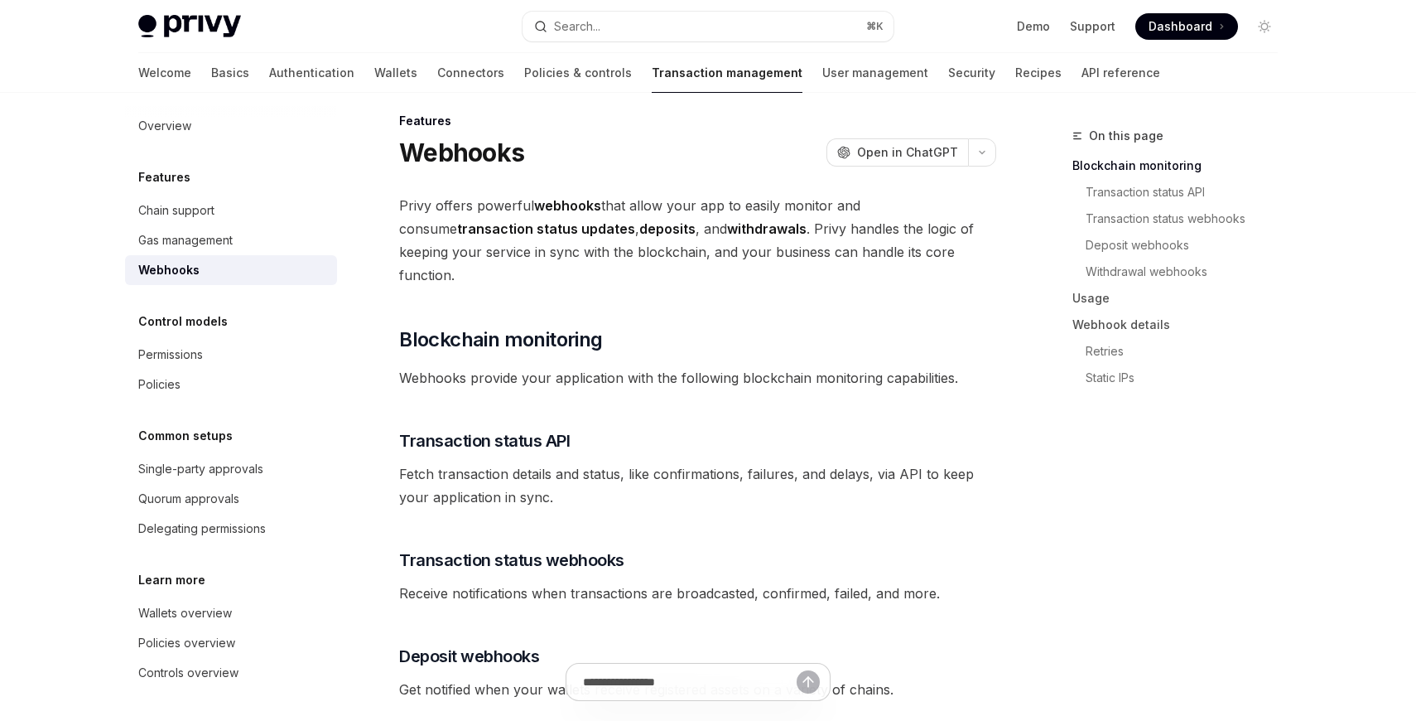
scroll to position [0, 0]
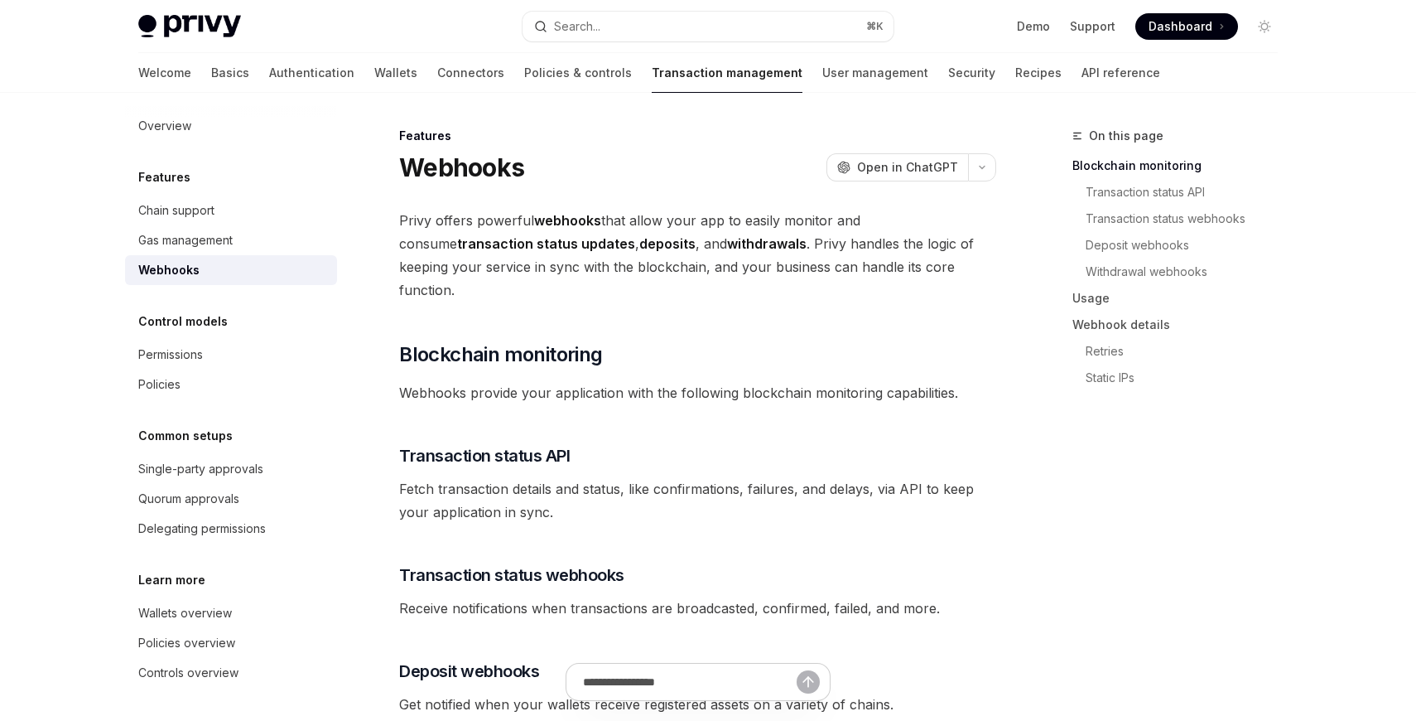
click at [895, 129] on div "Features" at bounding box center [697, 136] width 597 height 17
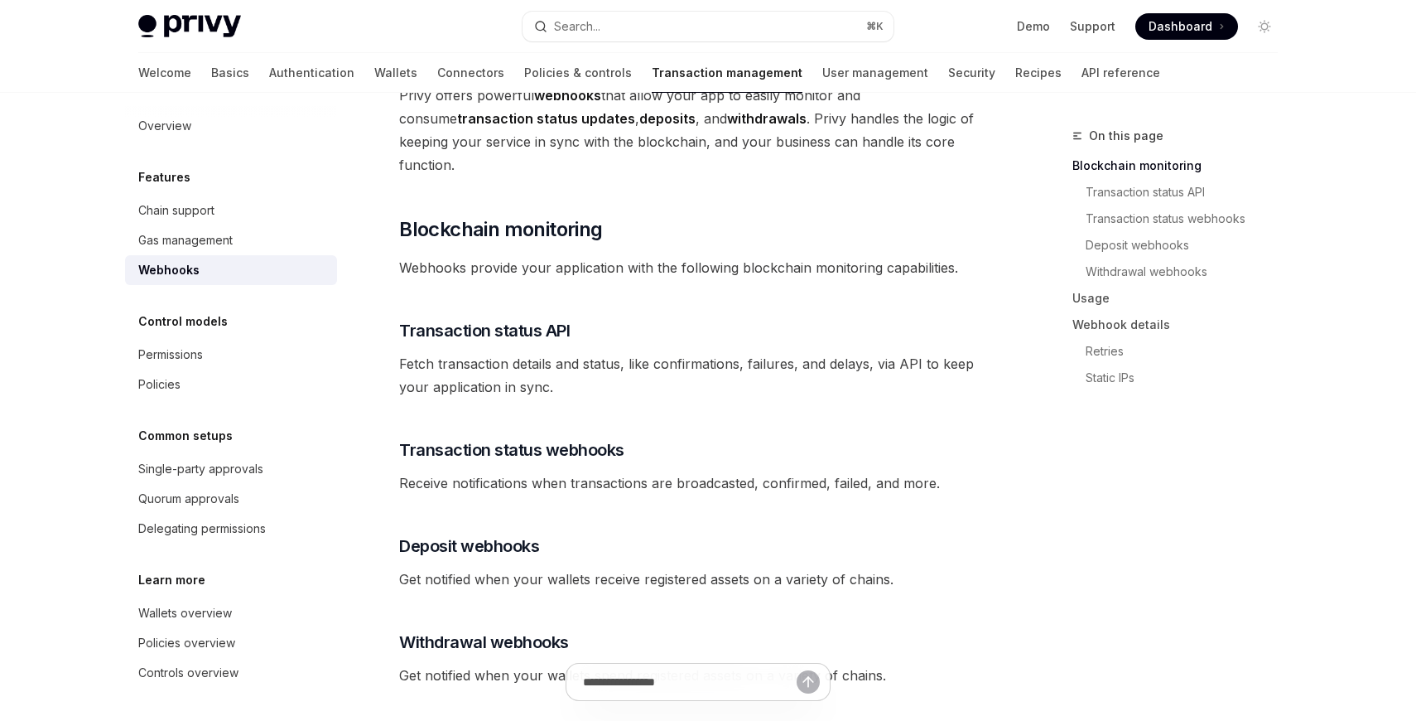
scroll to position [126, 0]
click at [601, 30] on div "Search..." at bounding box center [577, 27] width 46 height 20
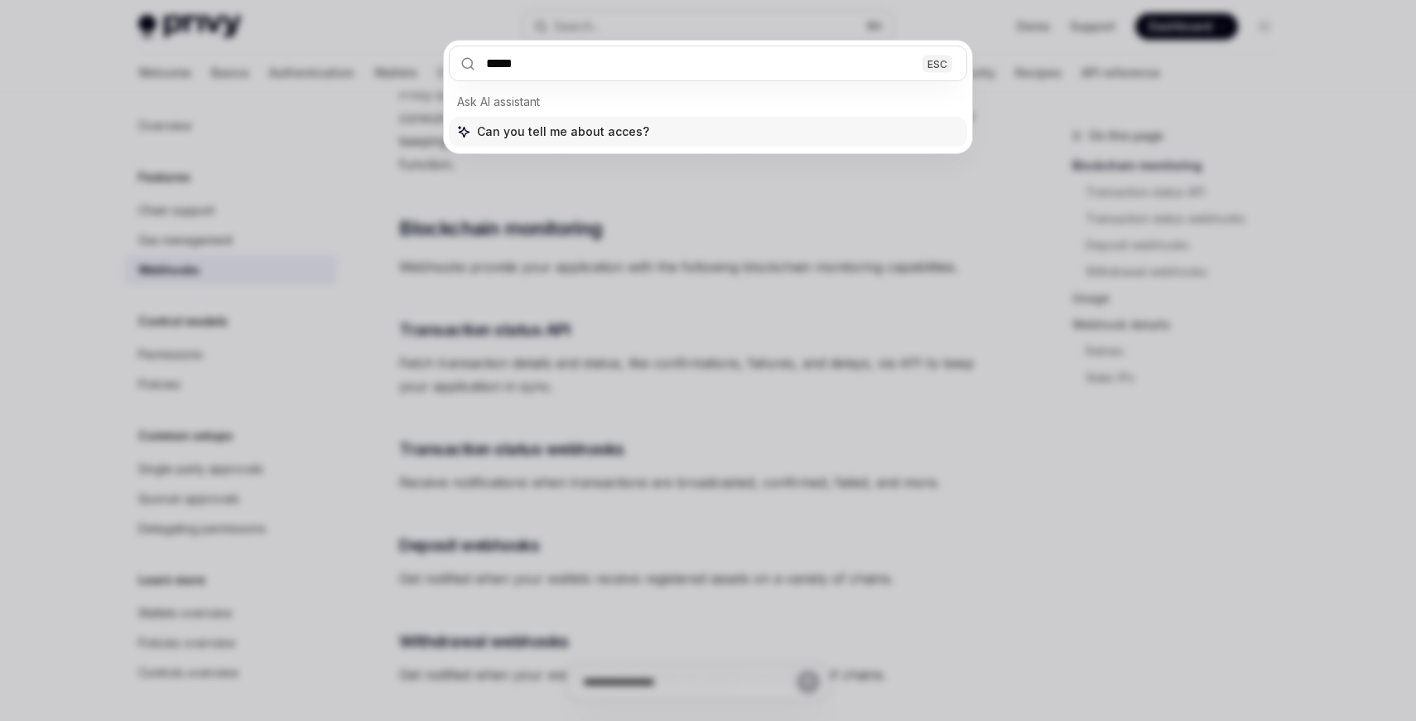
type input "******"
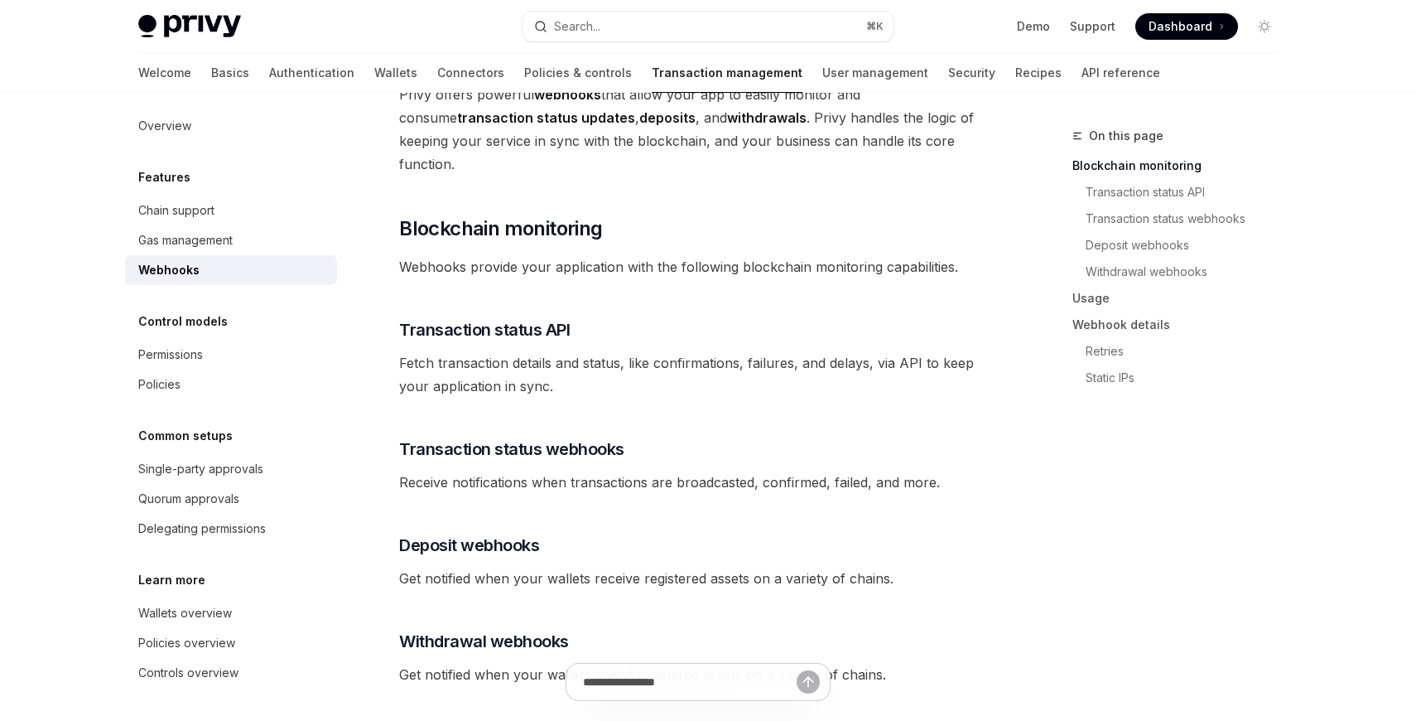
type textarea "*"
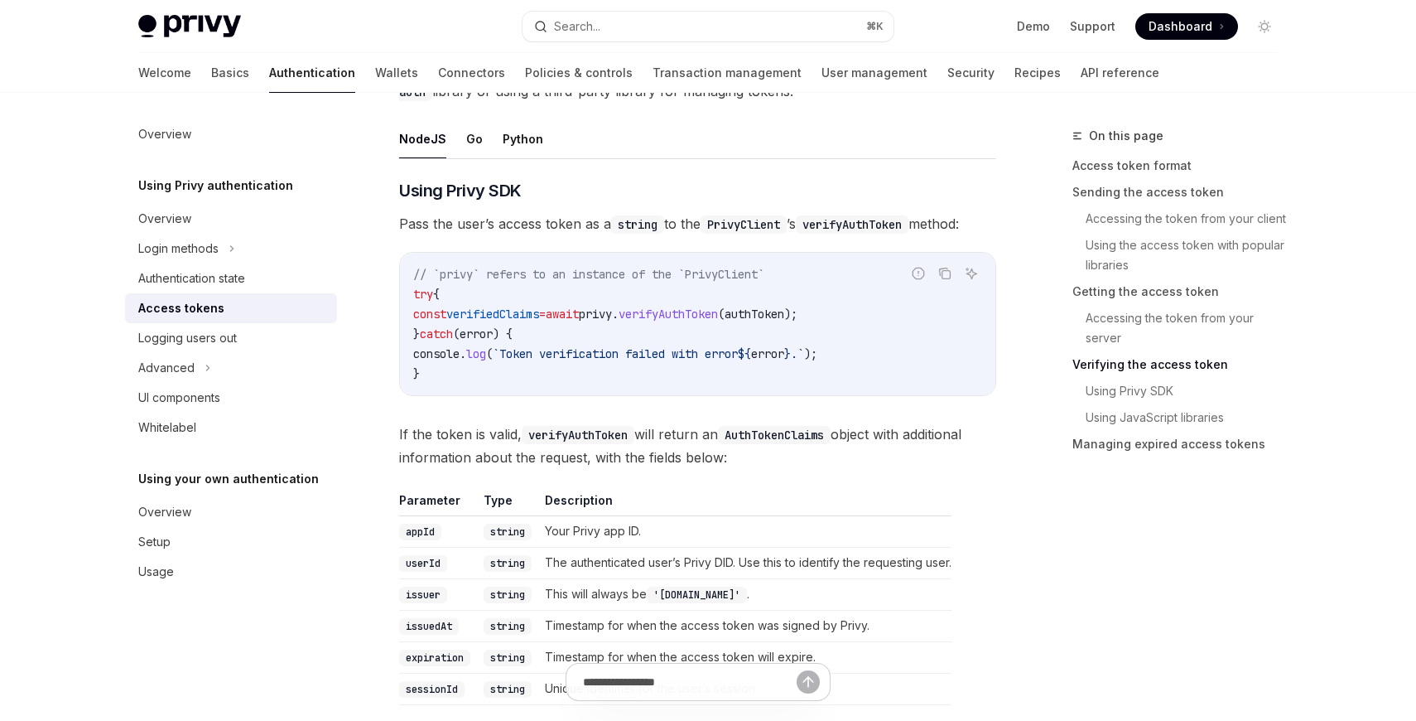
scroll to position [2524, 0]
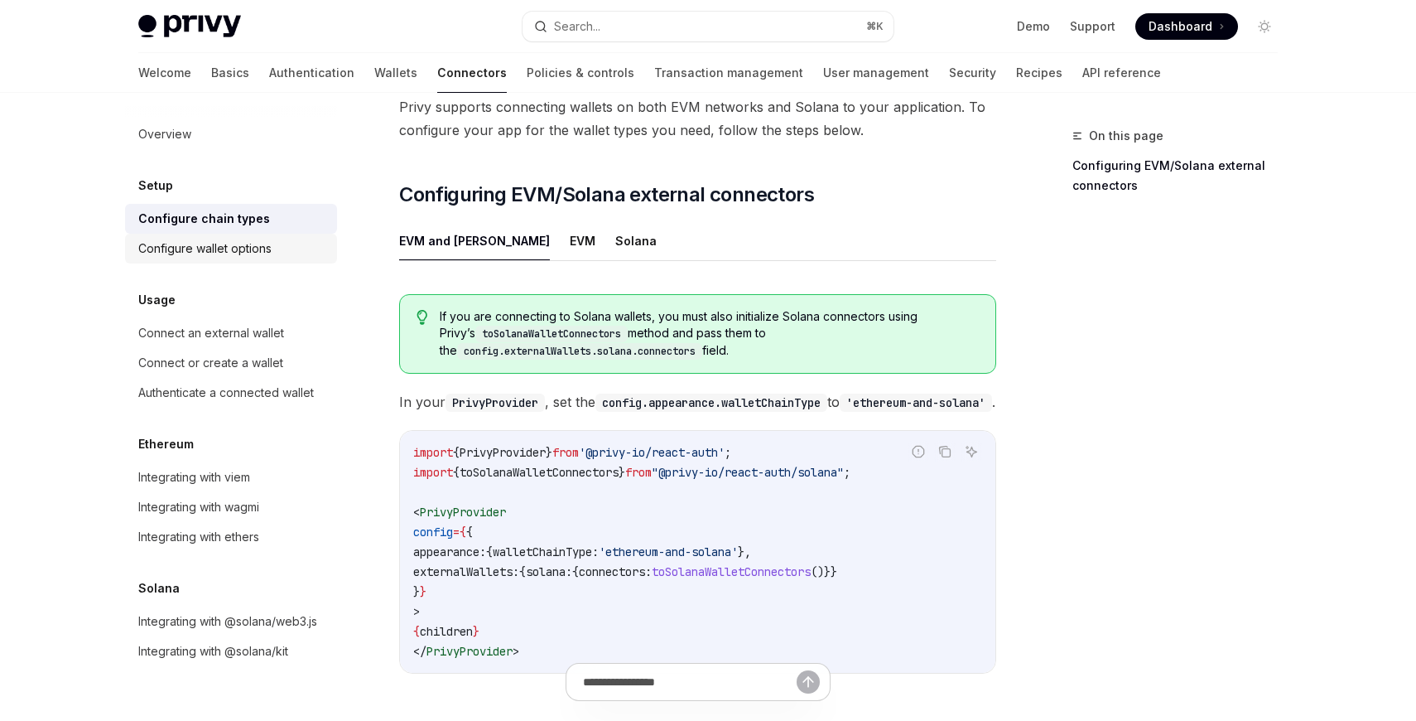
scroll to position [139, 0]
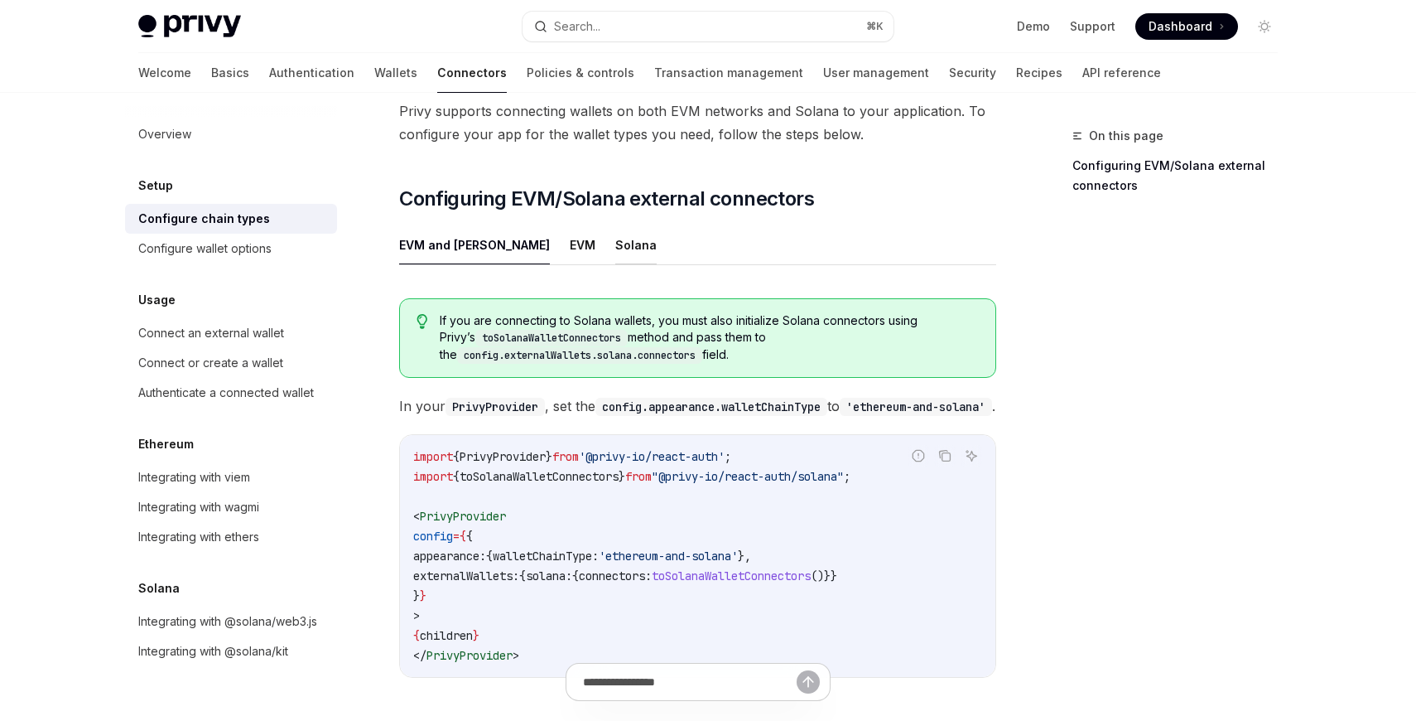
click at [615, 225] on button "Solana" at bounding box center [635, 244] width 41 height 39
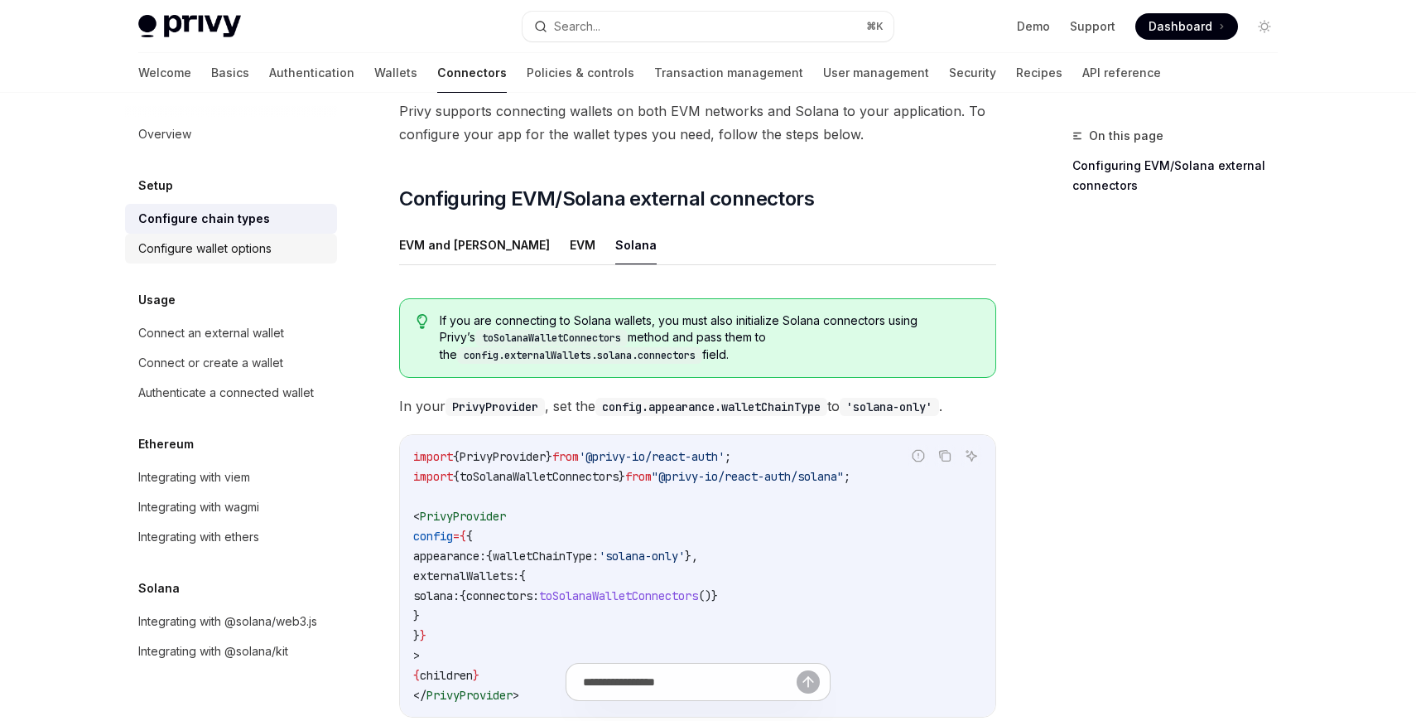
click at [186, 256] on div "Configure wallet options" at bounding box center [204, 249] width 133 height 20
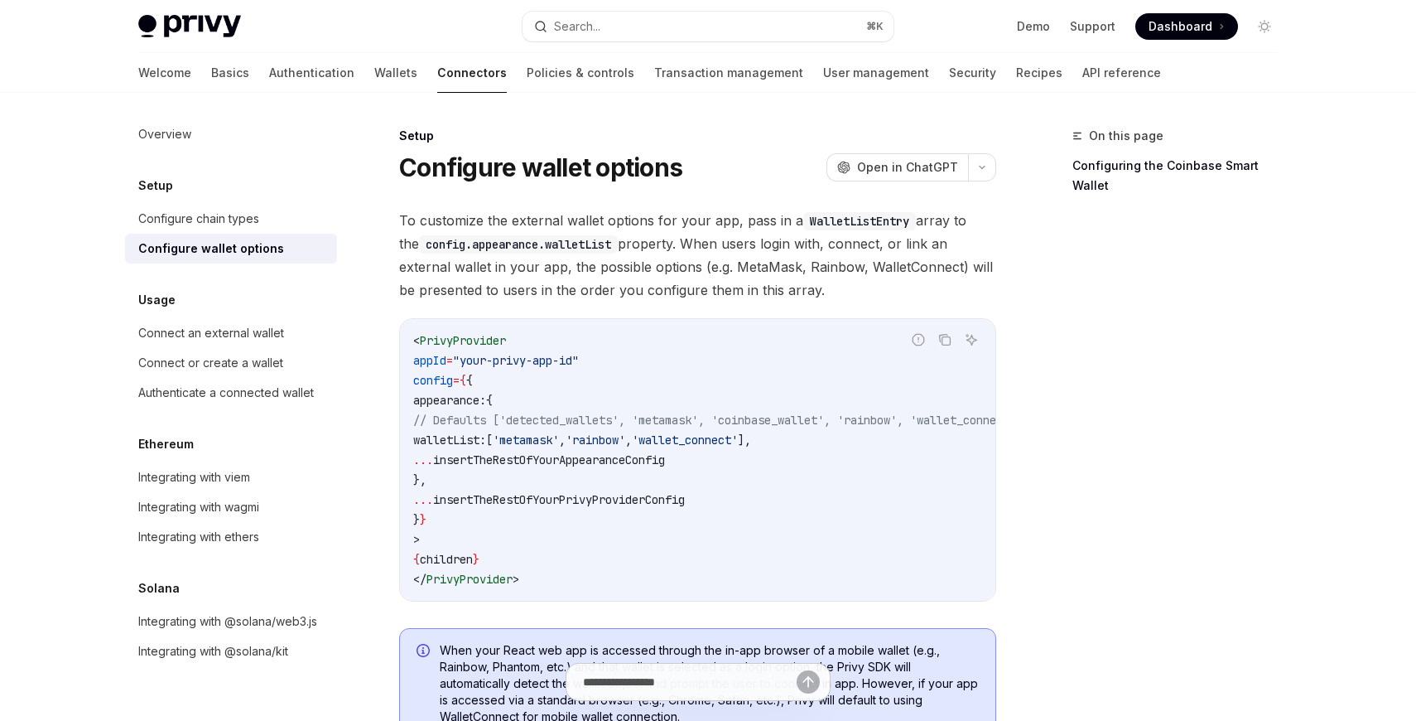
click at [289, 234] on link "Configure wallet options" at bounding box center [231, 249] width 212 height 30
click at [281, 211] on div "Configure chain types" at bounding box center [232, 219] width 189 height 20
type textarea "*"
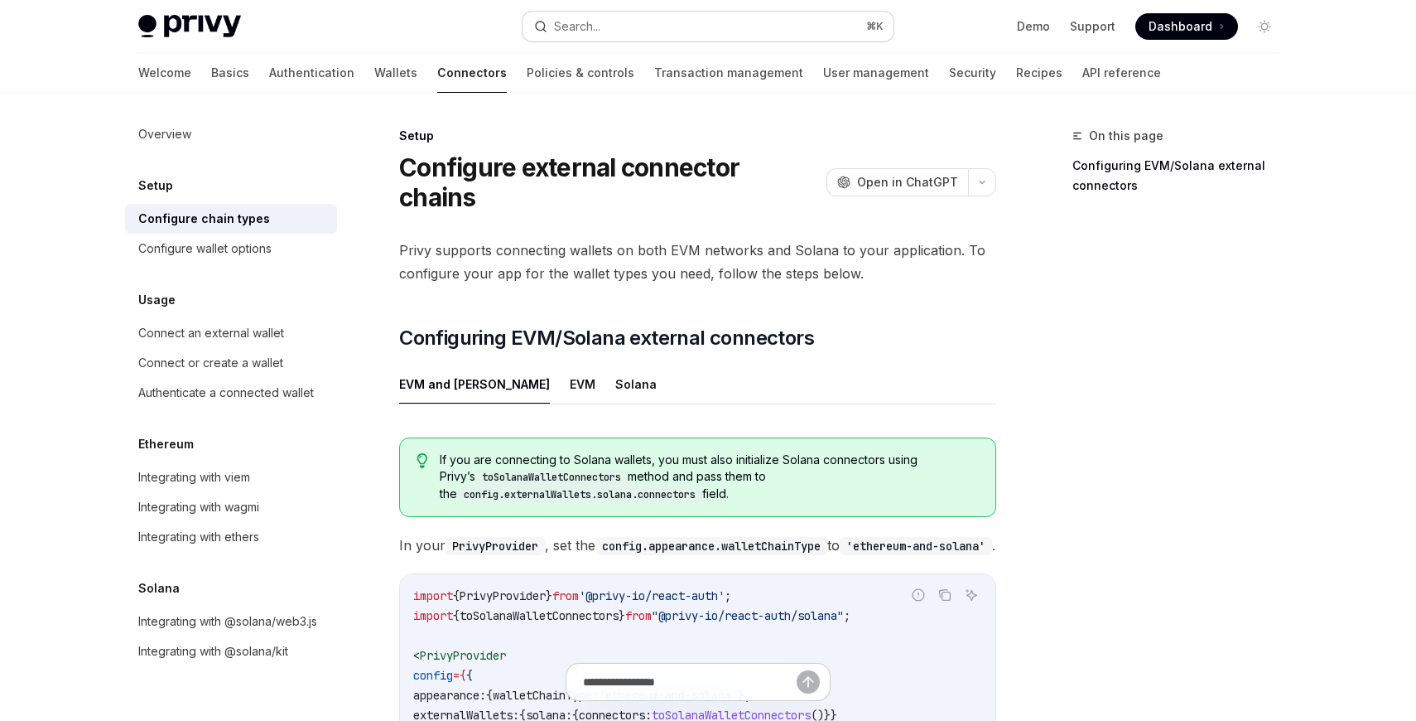
click at [610, 33] on button "Search... ⌘ K" at bounding box center [708, 27] width 371 height 30
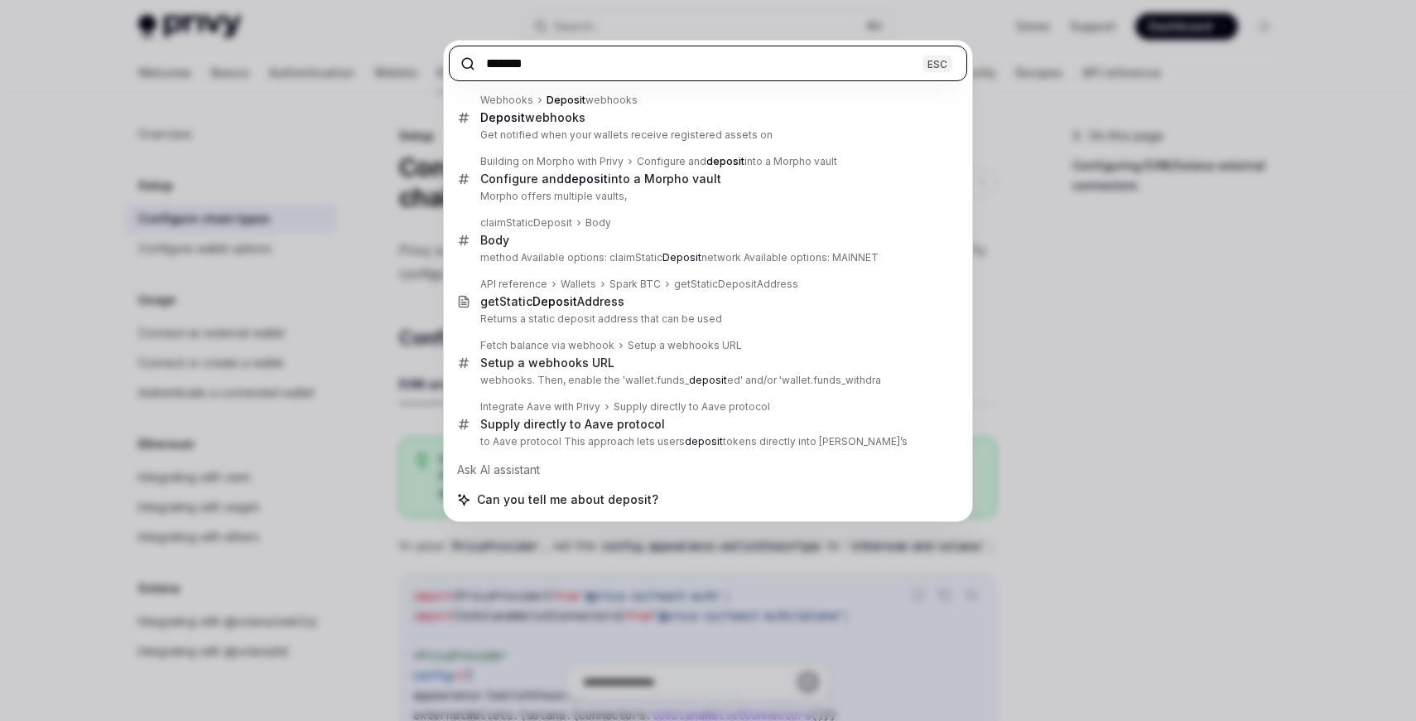
type input "*******"
click at [1084, 86] on div "******* ESC Webhooks Deposit webhooks Deposit webhooks Get notified when your w…" at bounding box center [708, 360] width 1416 height 721
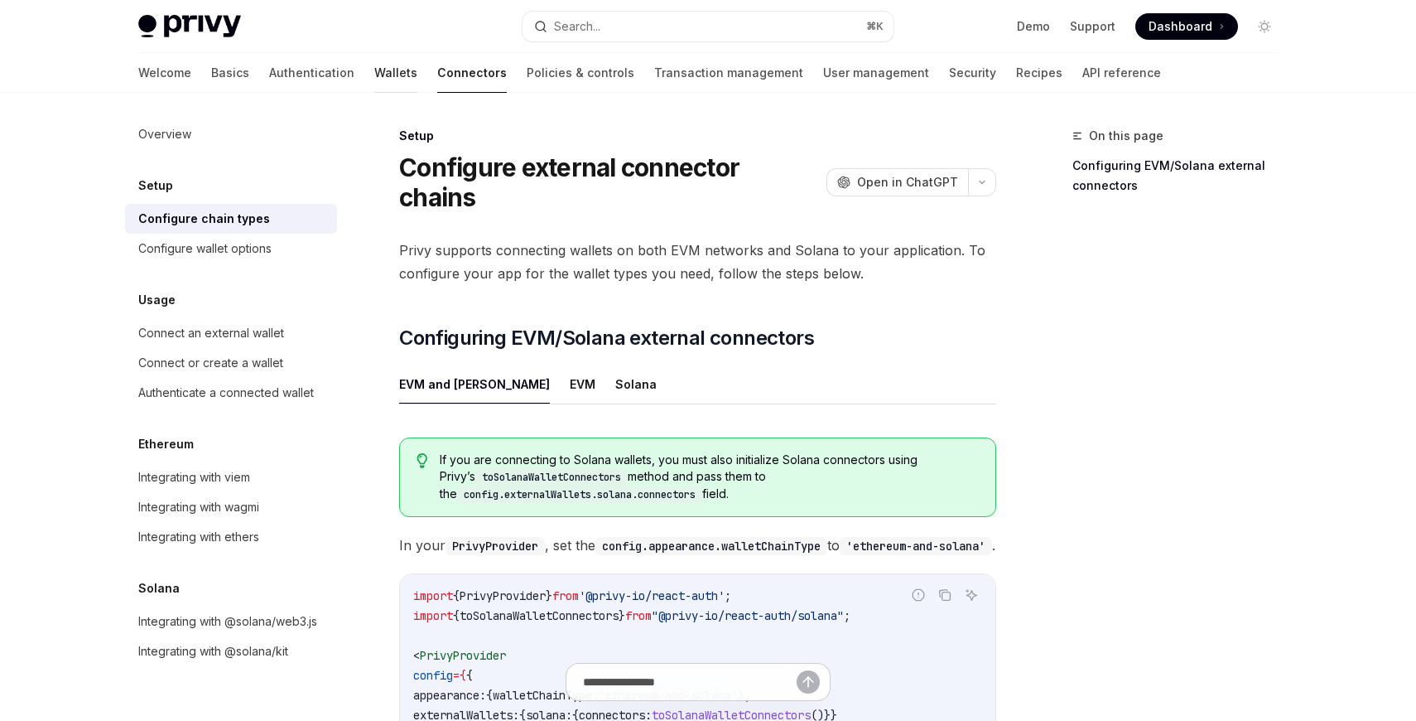
click at [374, 77] on link "Wallets" at bounding box center [395, 73] width 43 height 40
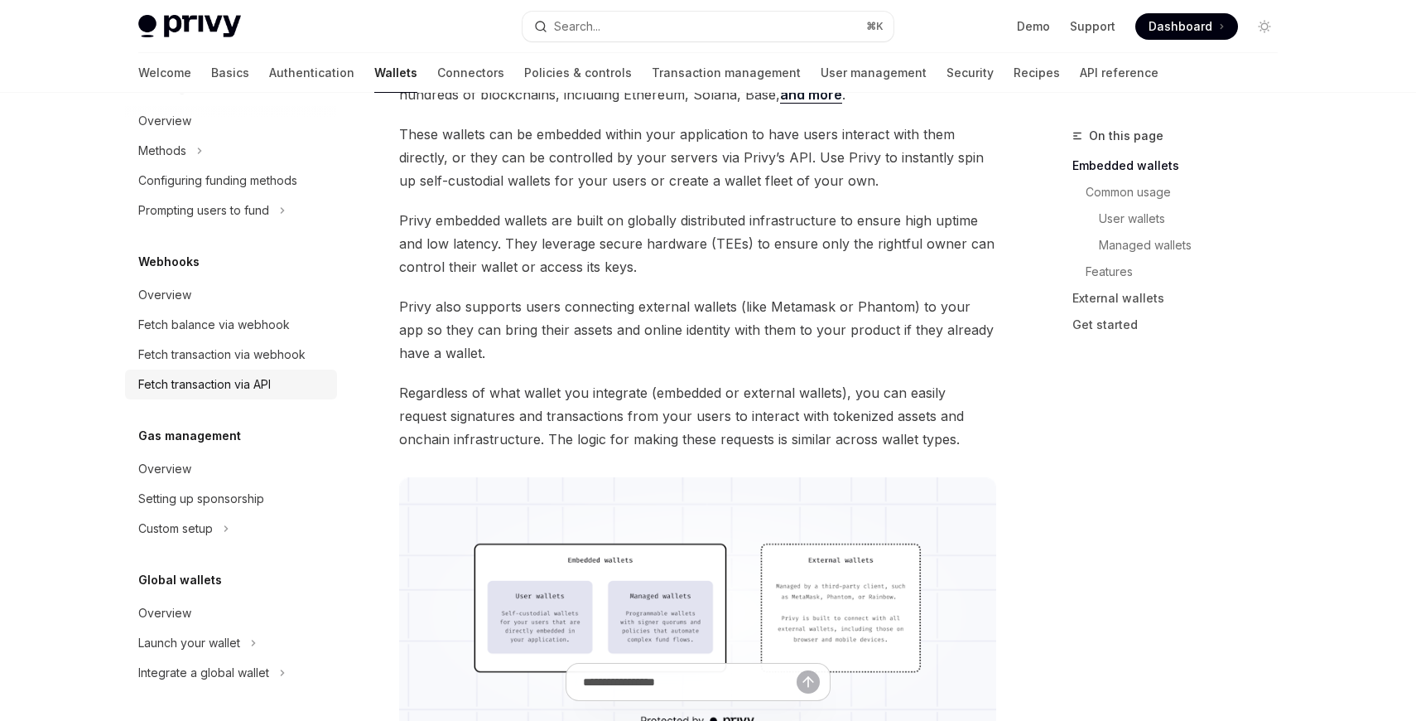
scroll to position [161, 0]
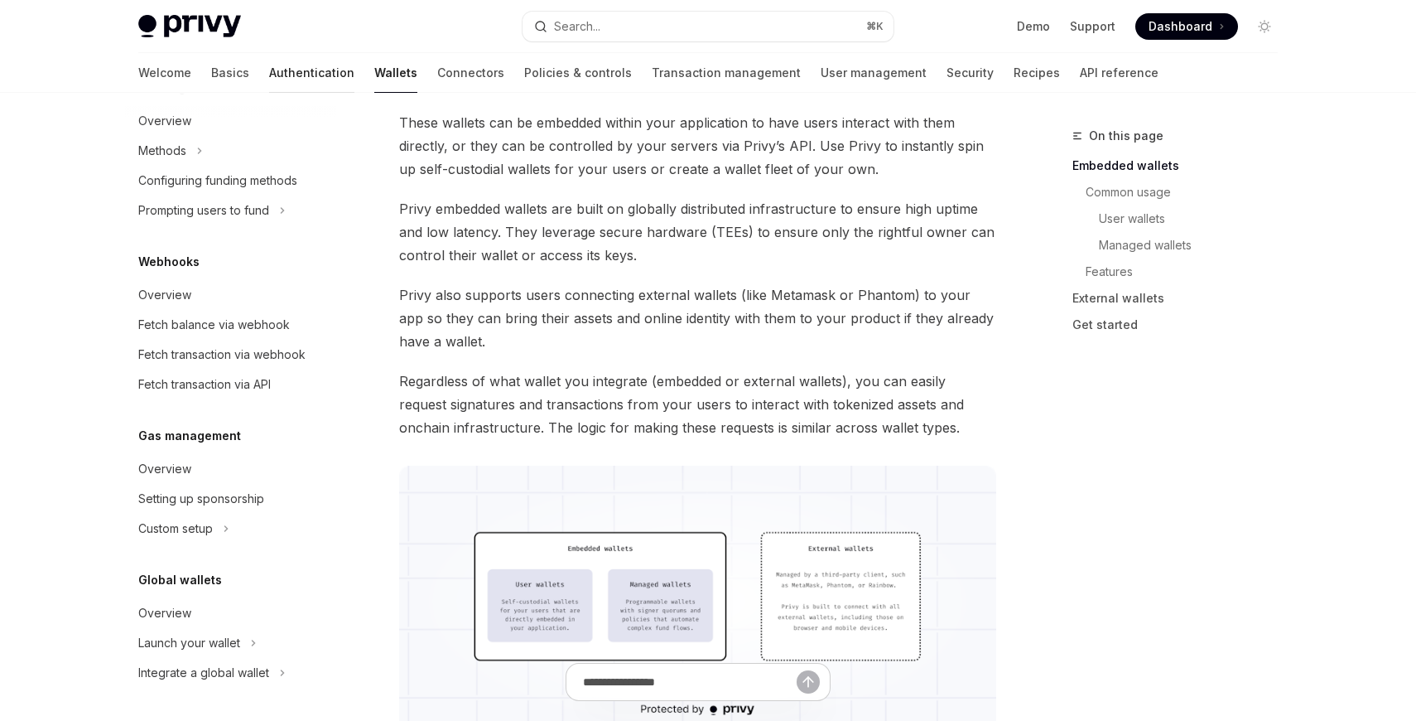
click at [269, 62] on link "Authentication" at bounding box center [311, 73] width 85 height 40
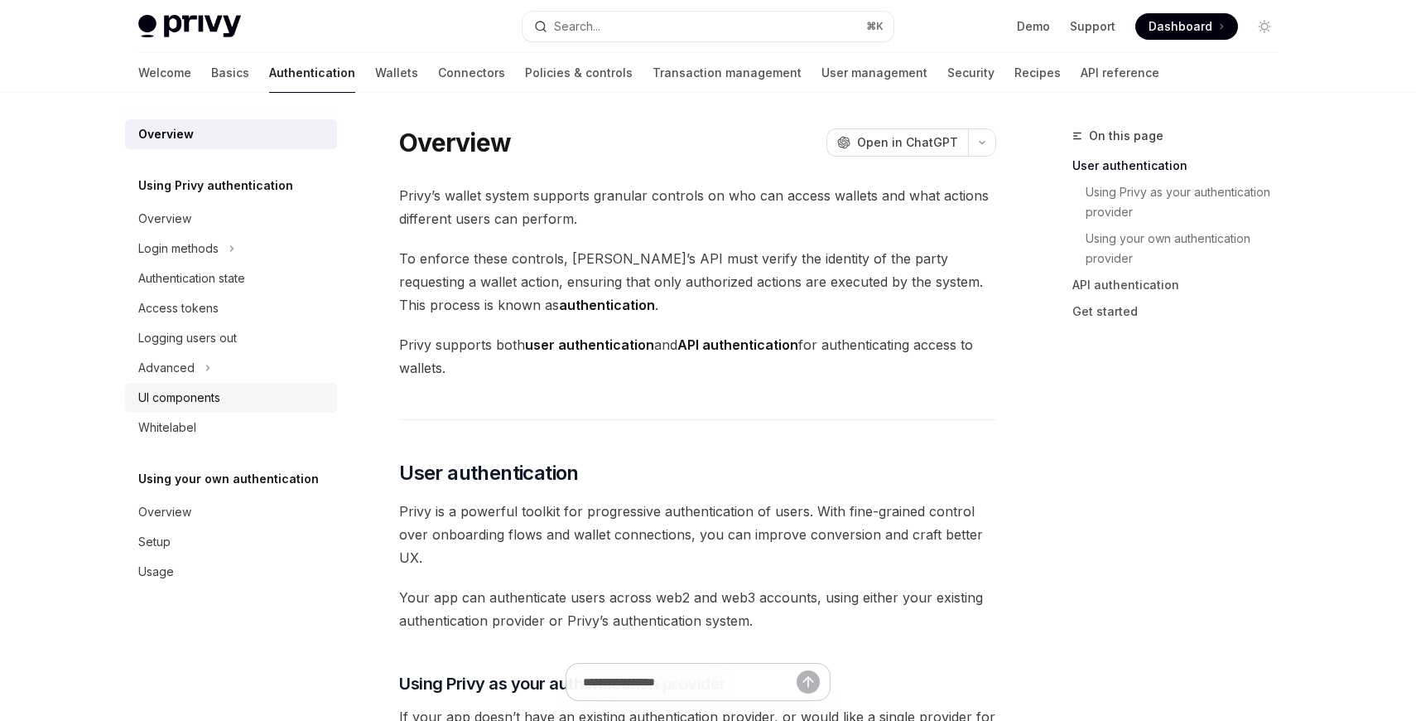
click at [181, 392] on div "UI components" at bounding box center [179, 398] width 82 height 20
type textarea "*"
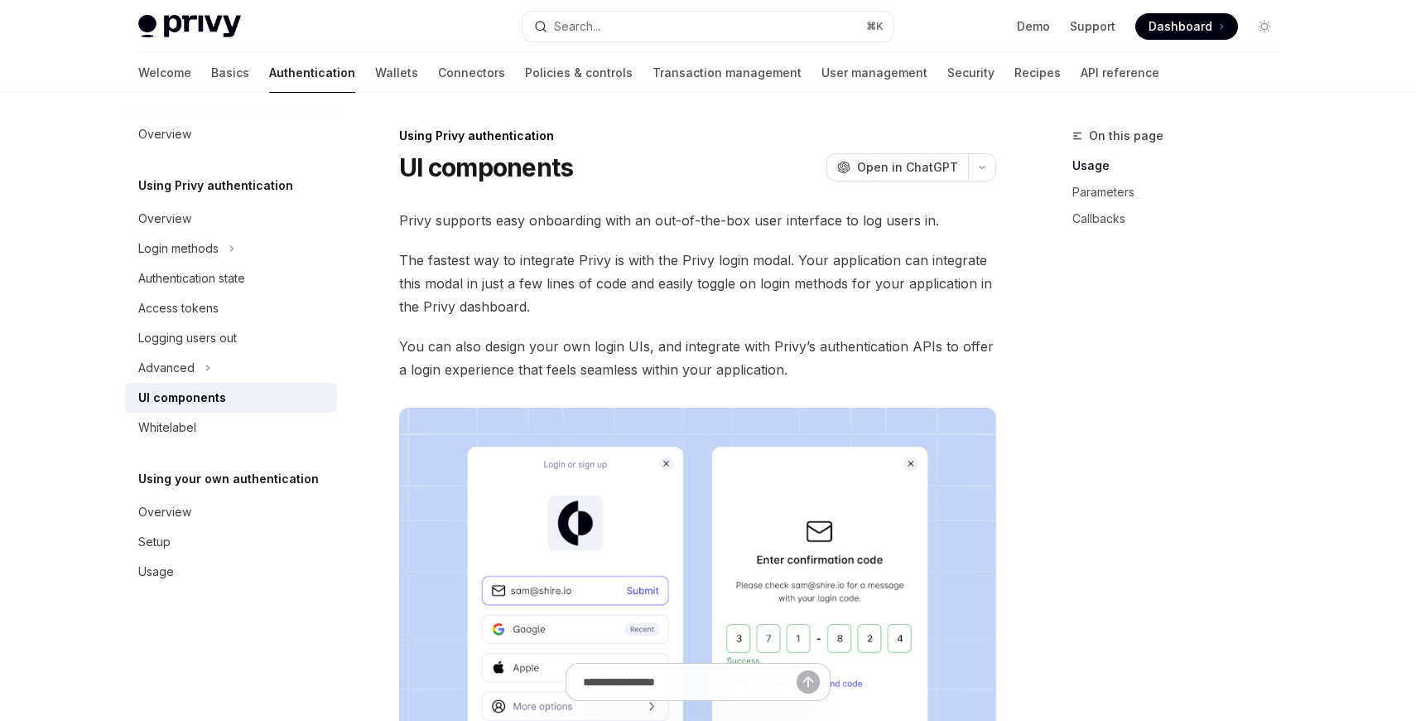
drag, startPoint x: 1035, startPoint y: 373, endPoint x: 1026, endPoint y: 364, distance: 12.3
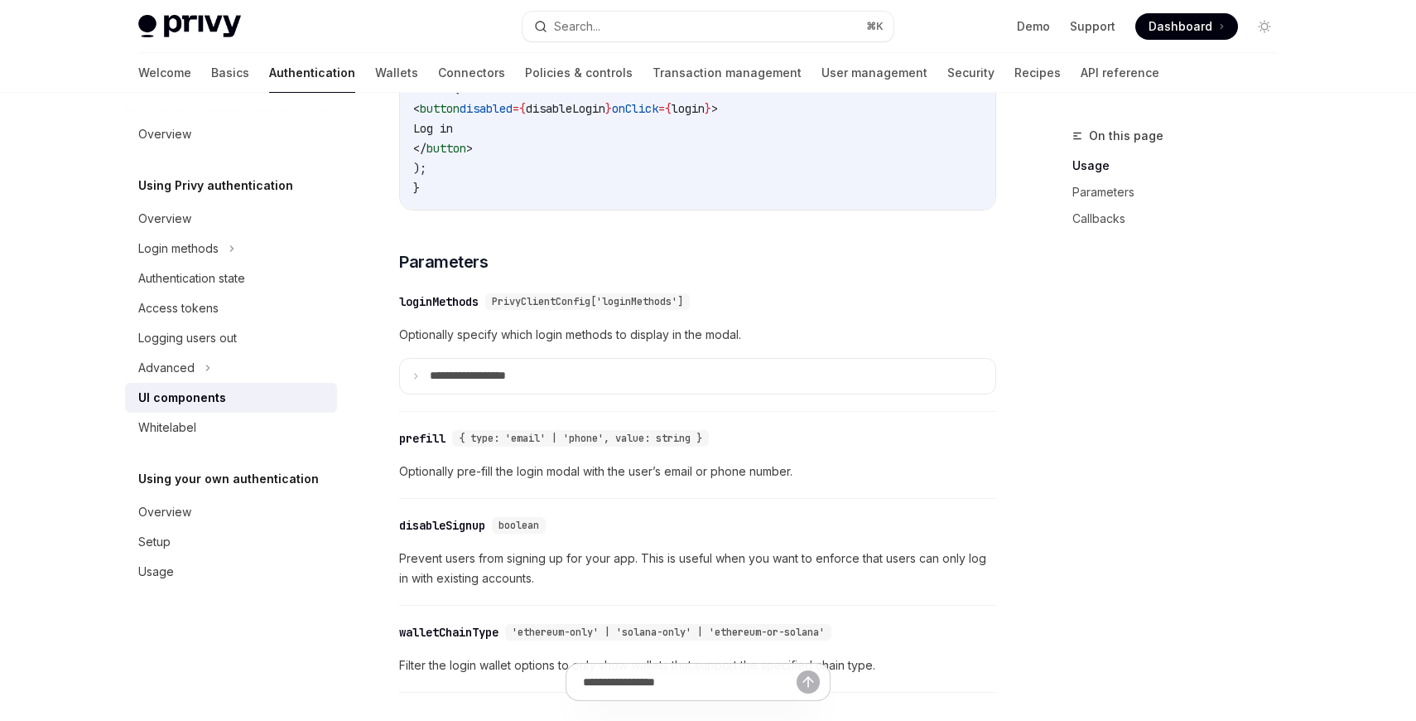
scroll to position [1352, 0]
